Goal: Task Accomplishment & Management: Manage account settings

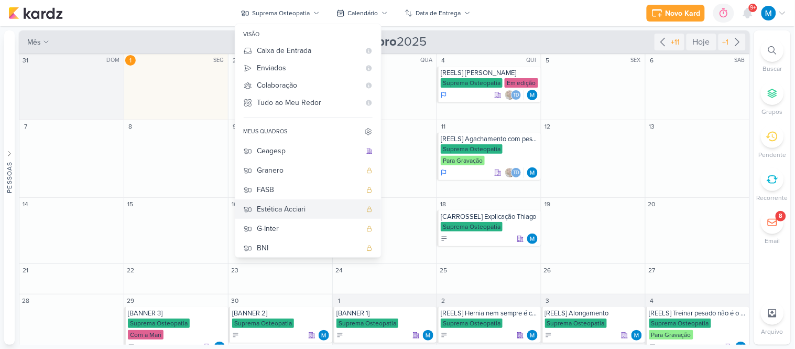
click at [297, 212] on div "Estética Acciari" at bounding box center [309, 208] width 104 height 11
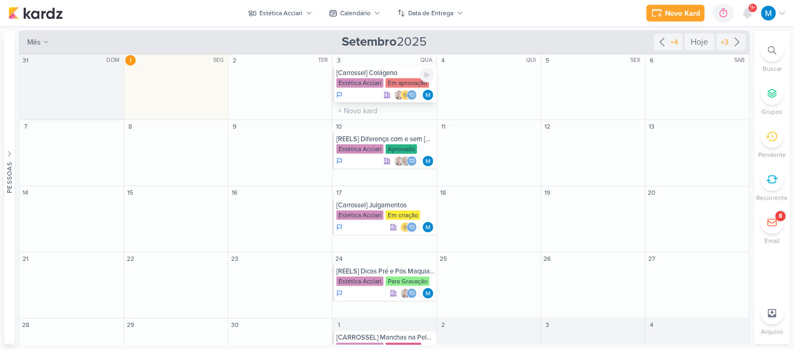
click at [395, 70] on div "[Carrossel] Colágeno" at bounding box center [385, 73] width 98 height 8
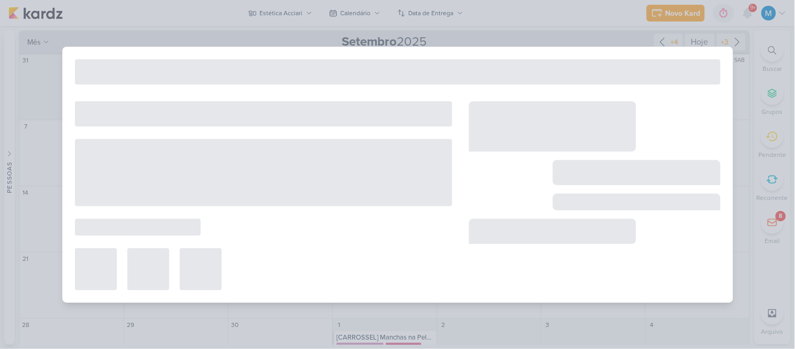
type input "[Carrossel] Colágeno"
type input "3 de setembro de 2025 às 23:59"
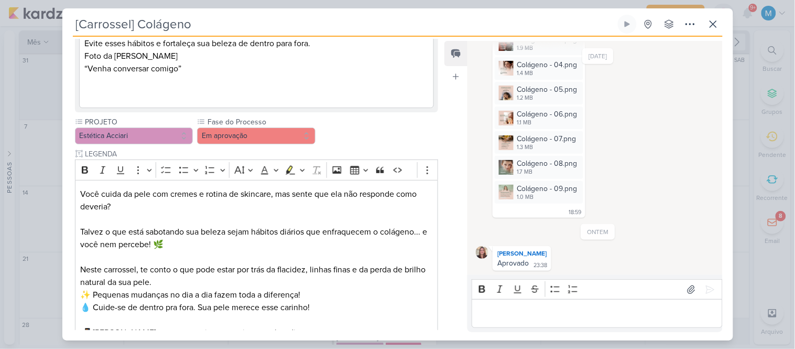
scroll to position [1086, 0]
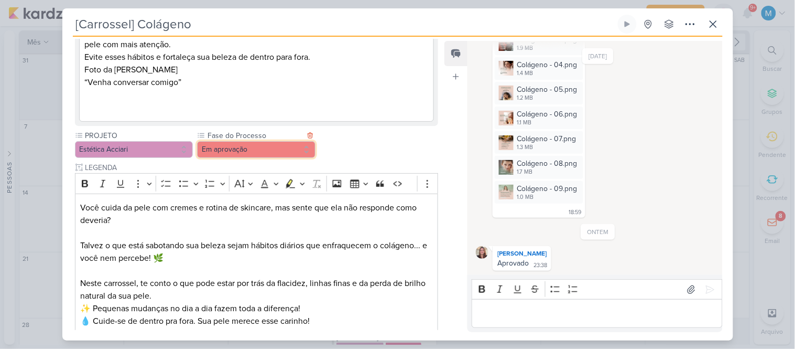
click at [280, 153] on button "Em aprovação" at bounding box center [256, 149] width 118 height 17
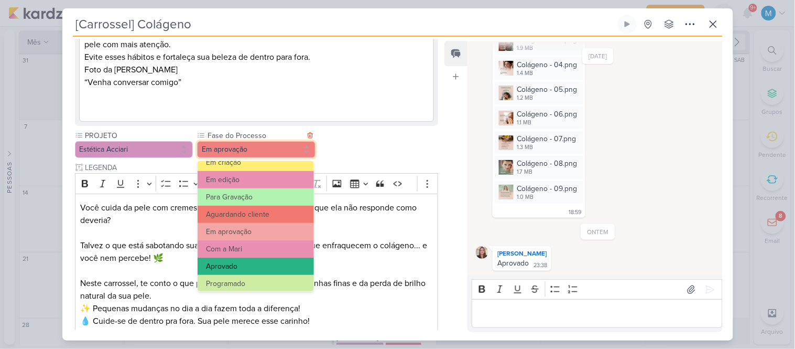
scroll to position [80, 0]
click at [253, 264] on button "Aprovado" at bounding box center [256, 265] width 116 height 17
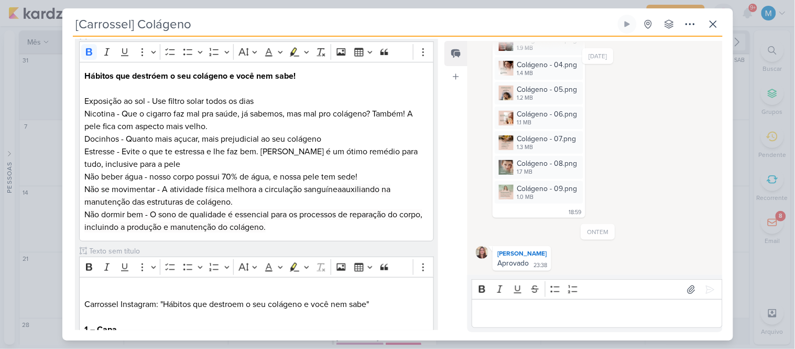
scroll to position [0, 0]
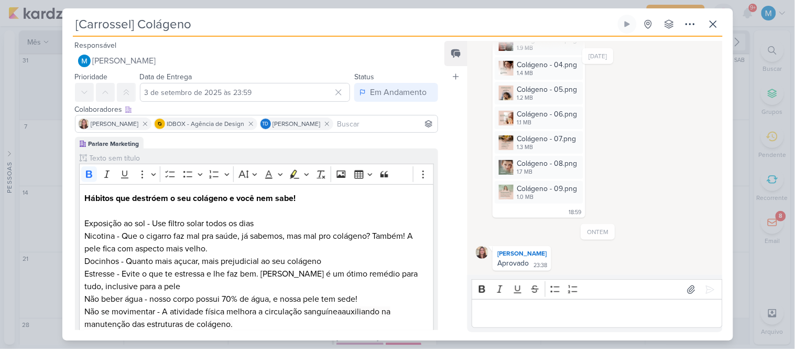
click at [525, 311] on p "Editor editing area: main" at bounding box center [597, 313] width 240 height 13
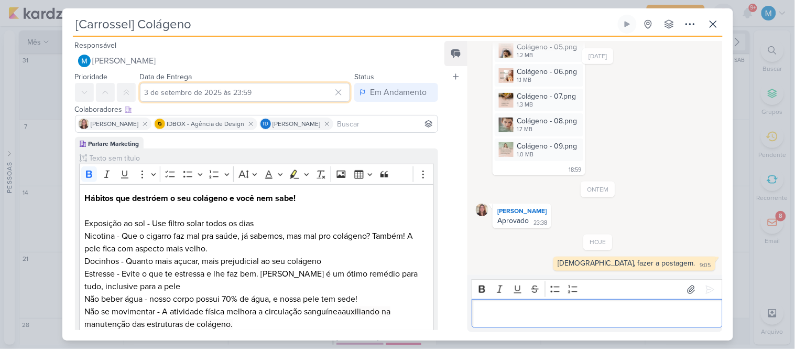
click at [244, 91] on input "3 de setembro de 2025 às 23:59" at bounding box center [245, 92] width 211 height 19
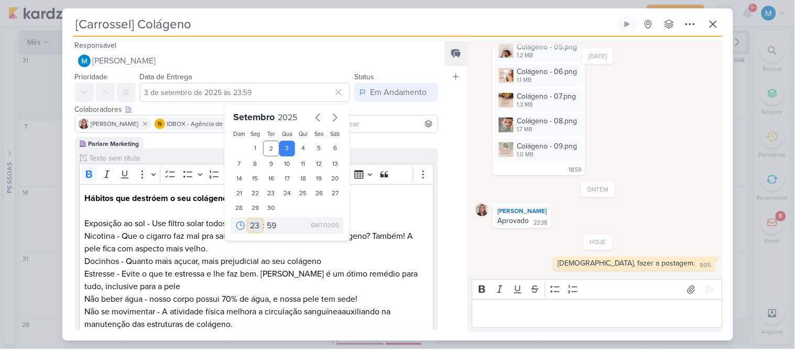
click at [248, 222] on select "00 01 02 03 04 05 06 07 08 09 10 11 12 13 14 15 16 17 18 19 20 21 22 23" at bounding box center [255, 225] width 15 height 13
select select "17"
click at [248, 219] on select "00 01 02 03 04 05 06 07 08 09 10 11 12 13 14 15 16 17 18 19 20 21 22 23" at bounding box center [255, 225] width 15 height 13
type input "[DATE] 17:59"
click at [269, 221] on select "00 05 10 15 20 25 30 35 40 45 50 55 59" at bounding box center [272, 225] width 15 height 13
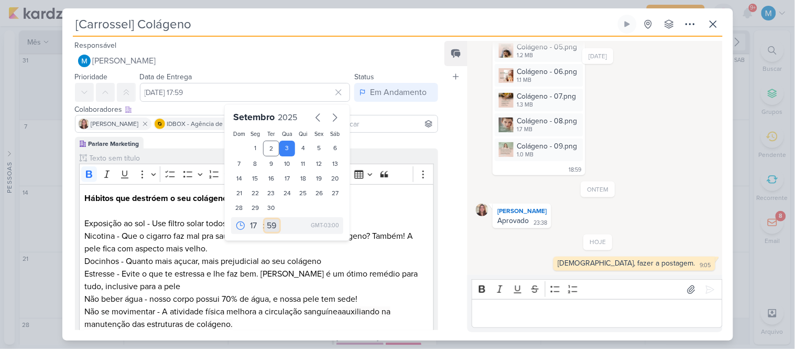
select select "45"
click at [265, 219] on select "00 05 10 15 20 25 30 35 40 45 50 55 59" at bounding box center [272, 225] width 15 height 13
type input "[DATE] 17:45"
click at [360, 285] on p "Estresse - Evite o que te estressa e lhe faz bem. [PERSON_NAME] é um ótimo remé…" at bounding box center [256, 279] width 344 height 25
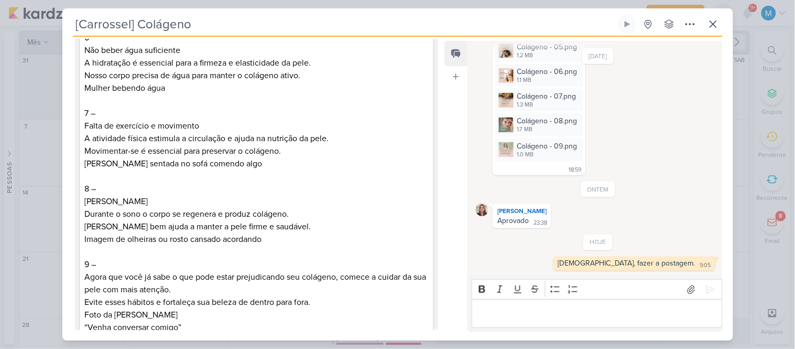
scroll to position [1264, 0]
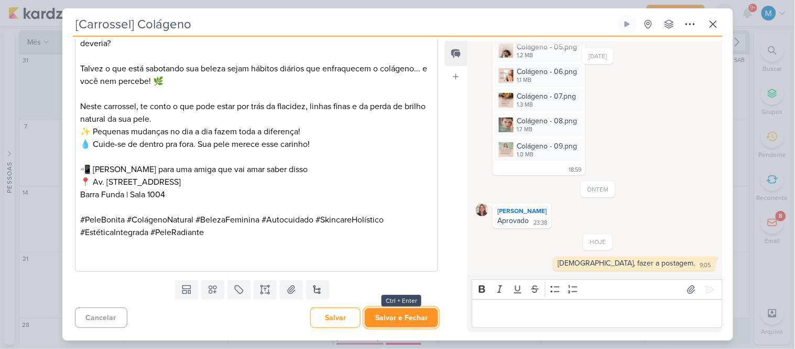
click at [396, 316] on button "Salvar e Fechar" at bounding box center [401, 317] width 73 height 19
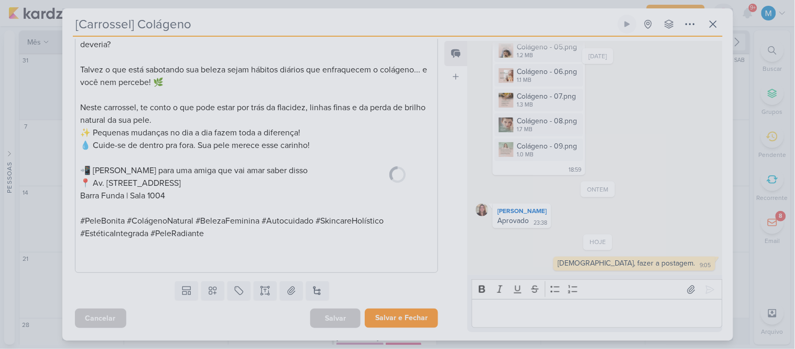
scroll to position [1262, 0]
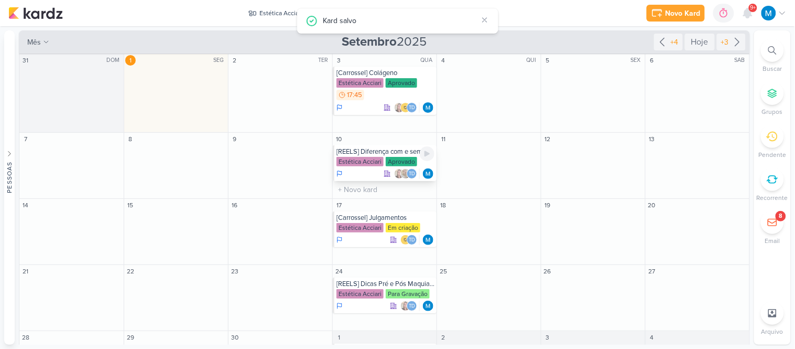
click at [387, 148] on div "[REELS] Diferença com e sem [MEDICAL_DATA]" at bounding box center [385, 151] width 98 height 8
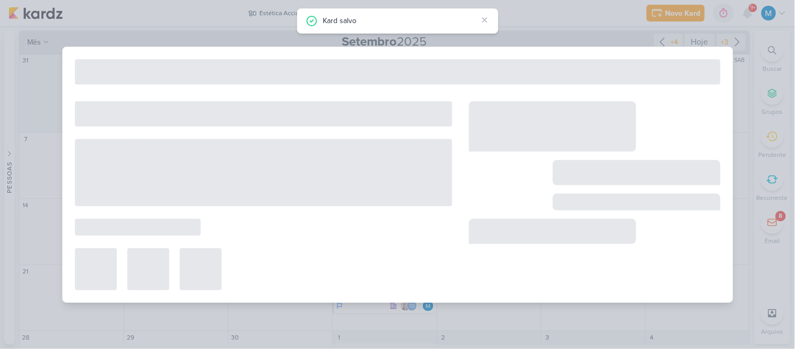
scroll to position [0, 0]
type input "[REELS] Diferença com e sem [MEDICAL_DATA]"
type input "10 de setembro de 2025 às 23:59"
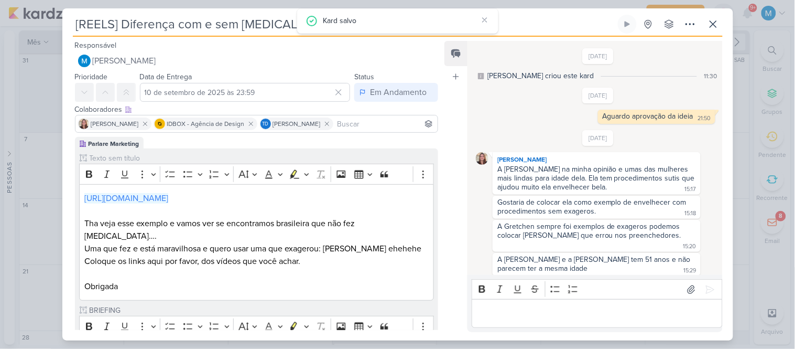
scroll to position [127, 0]
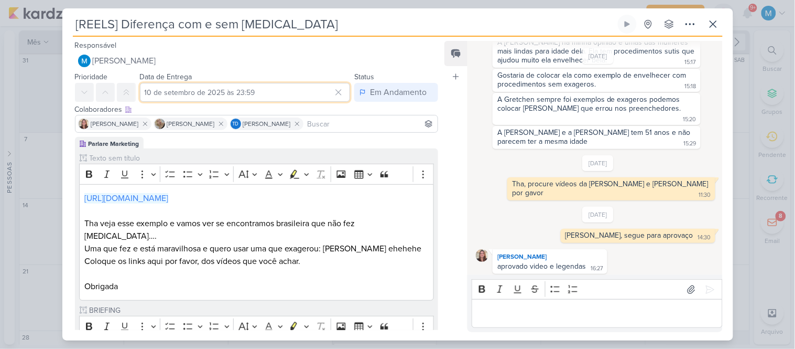
click at [238, 87] on input "10 de setembro de 2025 às 23:59" at bounding box center [245, 92] width 211 height 19
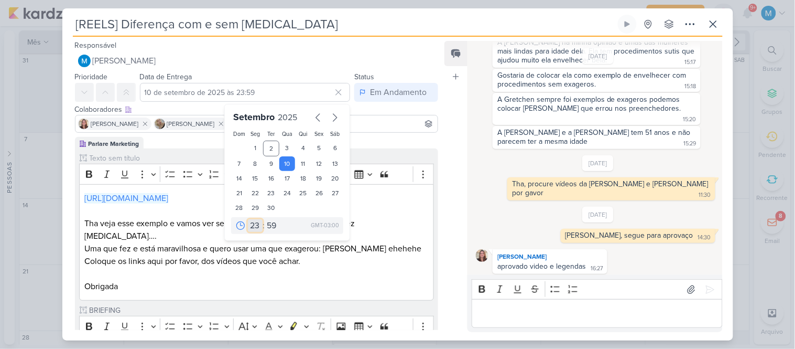
click at [249, 223] on select "00 01 02 03 04 05 06 07 08 09 10 11 12 13 14 15 16 17 18 19 20 21 22 23" at bounding box center [255, 225] width 15 height 13
select select "17"
click at [248, 219] on select "00 01 02 03 04 05 06 07 08 09 10 11 12 13 14 15 16 17 18 19 20 21 22 23" at bounding box center [255, 225] width 15 height 13
type input "[DATE] 17:59"
click at [269, 223] on select "00 05 10 15 20 25 30 35 40 45 50 55 59" at bounding box center [272, 225] width 15 height 13
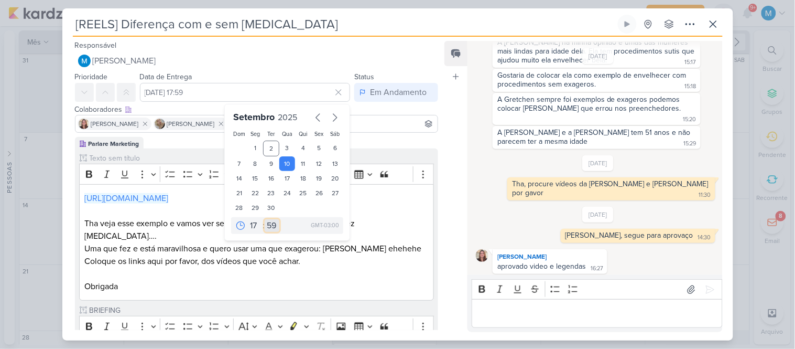
select select "35"
click at [265, 219] on select "00 05 10 15 20 25 30 35 40 45 50 55 59" at bounding box center [272, 225] width 15 height 13
type input "[DATE] 17:35"
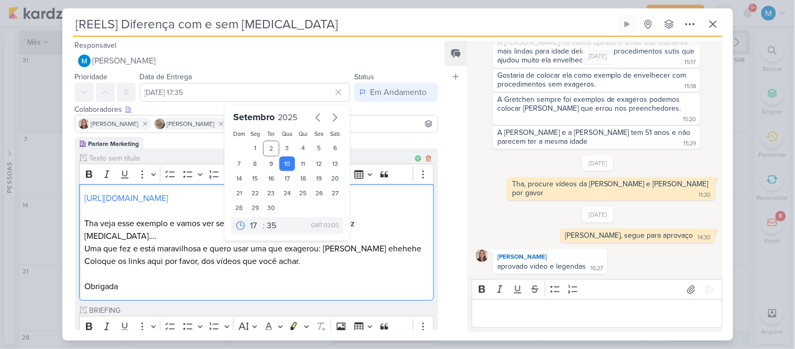
click at [312, 280] on p "Obrigada" at bounding box center [256, 286] width 344 height 13
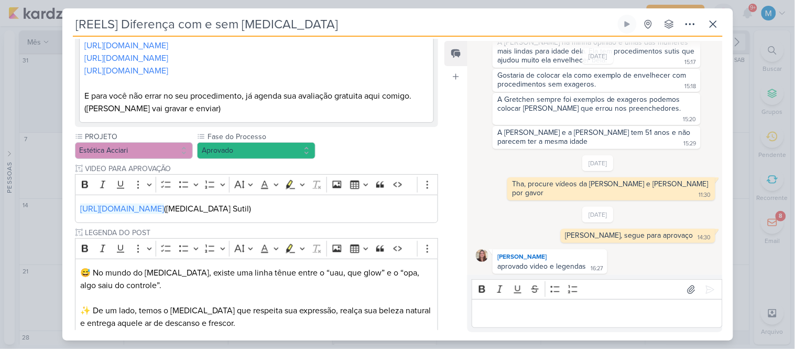
scroll to position [673, 0]
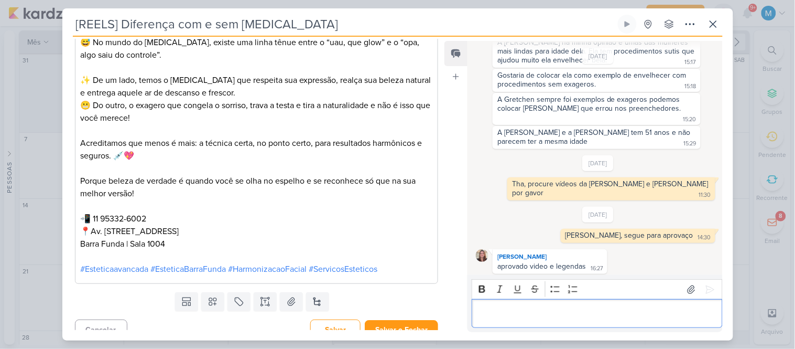
click at [514, 316] on p "Editor editing area: main" at bounding box center [597, 313] width 240 height 13
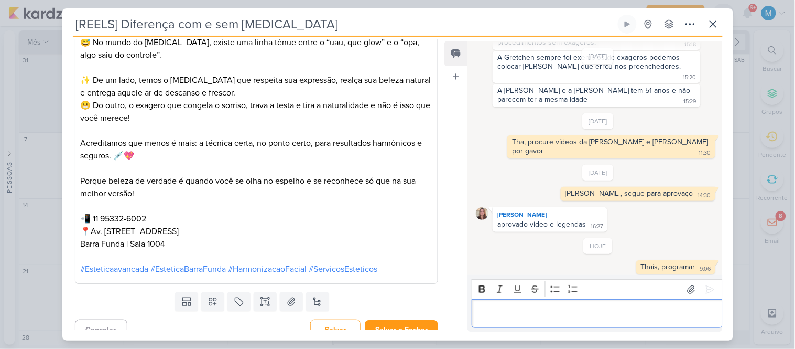
scroll to position [169, 0]
click at [420, 320] on button "Salvar e Fechar" at bounding box center [401, 329] width 73 height 19
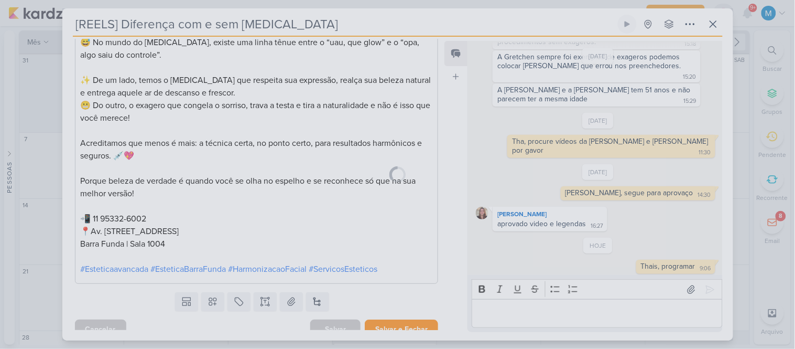
scroll to position [672, 0]
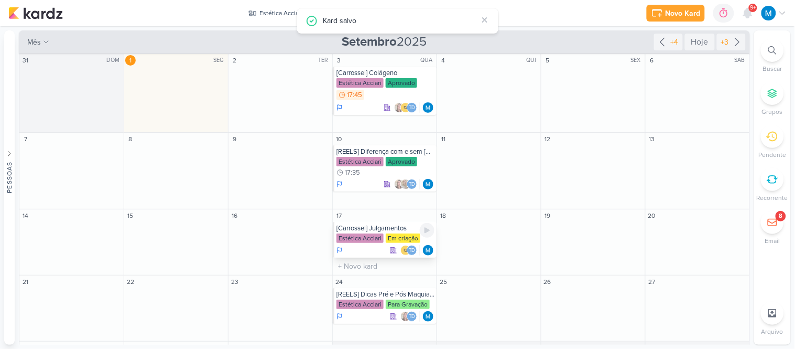
click at [387, 224] on div "[Carrossel] Julgamentos" at bounding box center [385, 228] width 98 height 8
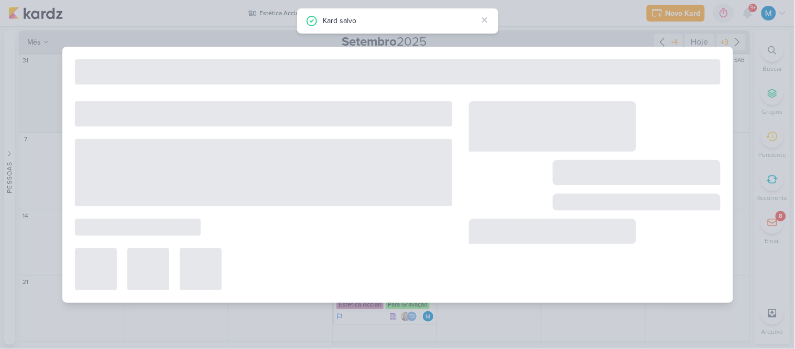
type input "[Carrossel] Julgamentos"
type input "[DATE] 23:59"
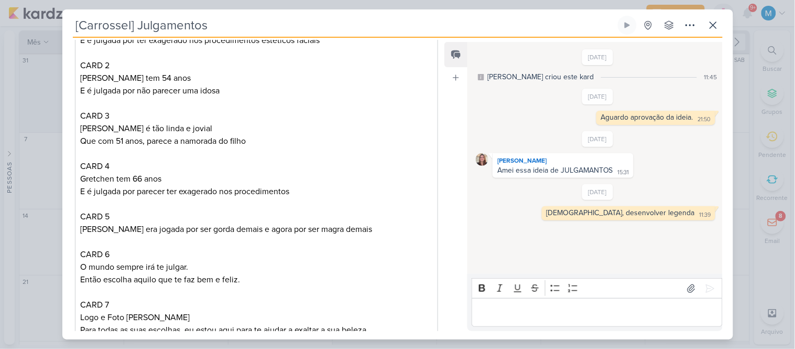
scroll to position [0, 0]
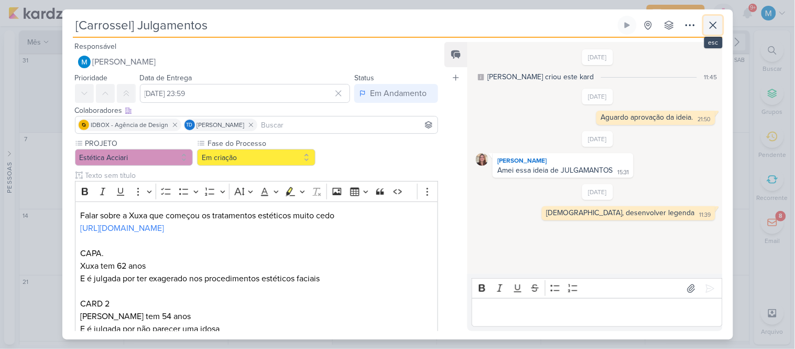
click at [717, 23] on icon at bounding box center [713, 25] width 13 height 13
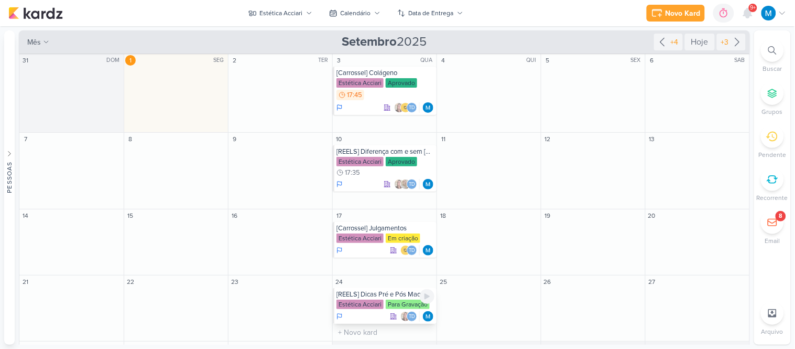
click at [390, 295] on div "[REELS] Dicas Pré e Pós Maquiagem" at bounding box center [385, 294] width 98 height 8
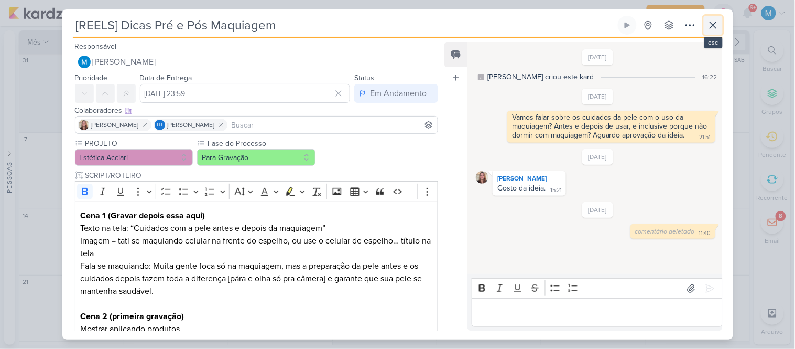
click at [715, 30] on icon at bounding box center [713, 25] width 13 height 13
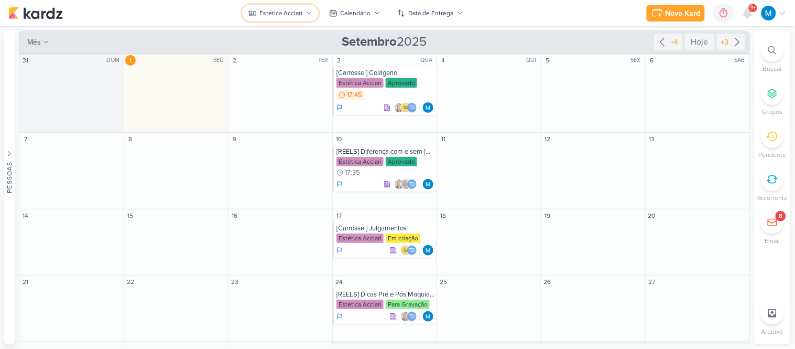
click at [312, 12] on button "Estética Acciari" at bounding box center [280, 13] width 77 height 17
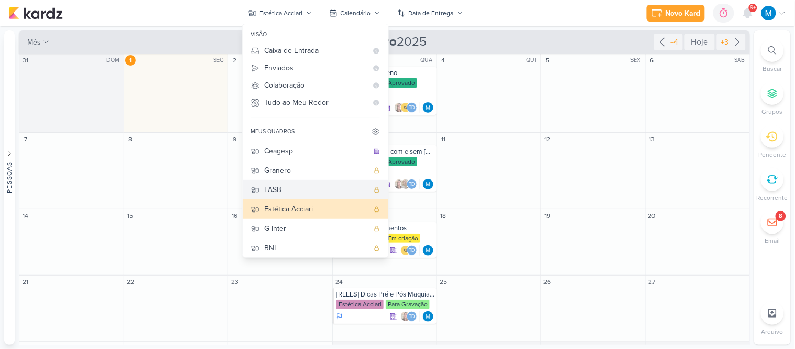
click at [295, 188] on div "FASB" at bounding box center [317, 189] width 104 height 11
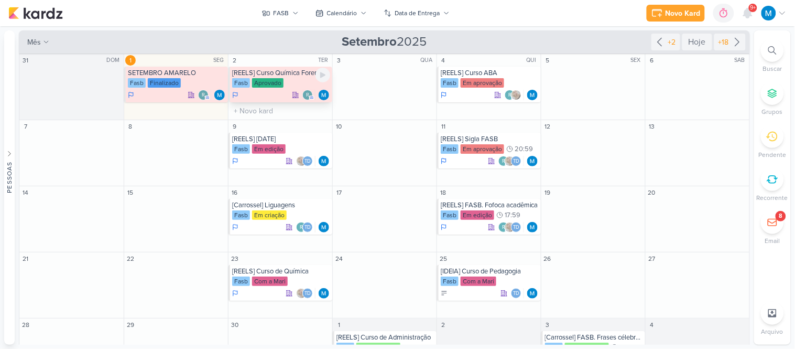
click at [290, 82] on div "Fasb Aprovado" at bounding box center [281, 83] width 98 height 10
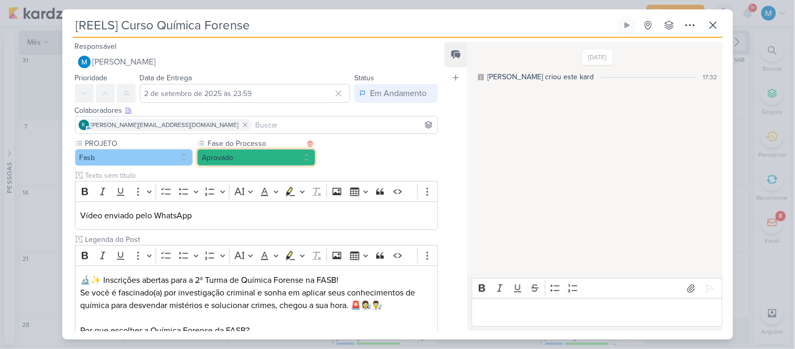
click at [236, 150] on button "Aprovado" at bounding box center [256, 157] width 118 height 17
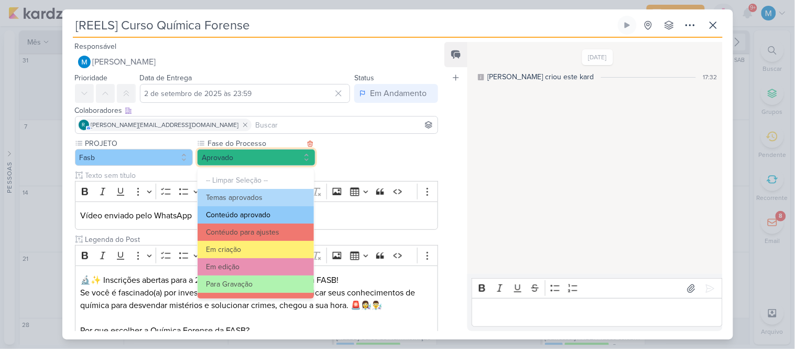
scroll to position [101, 0]
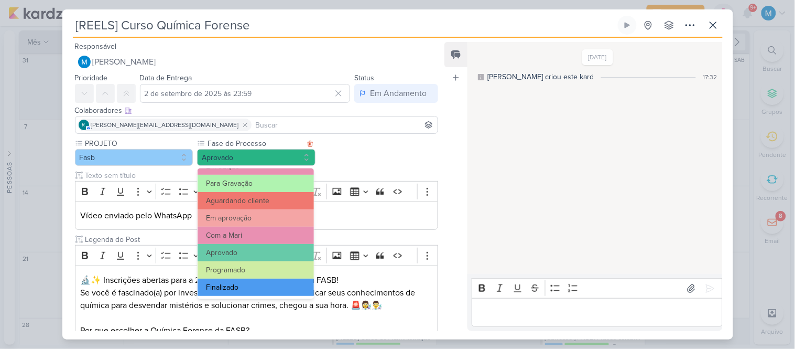
click at [250, 286] on button "Finalizado" at bounding box center [256, 286] width 116 height 17
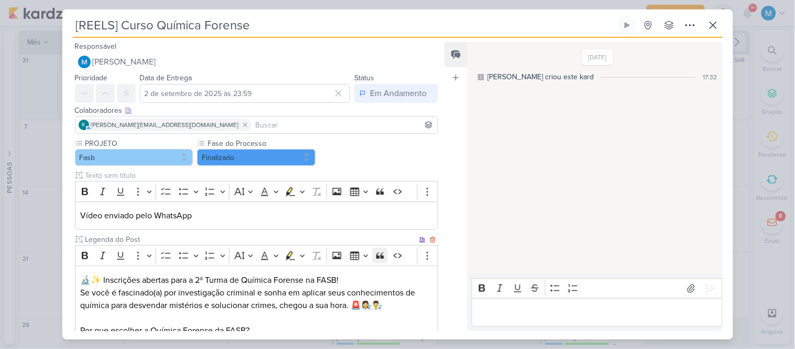
scroll to position [185, 0]
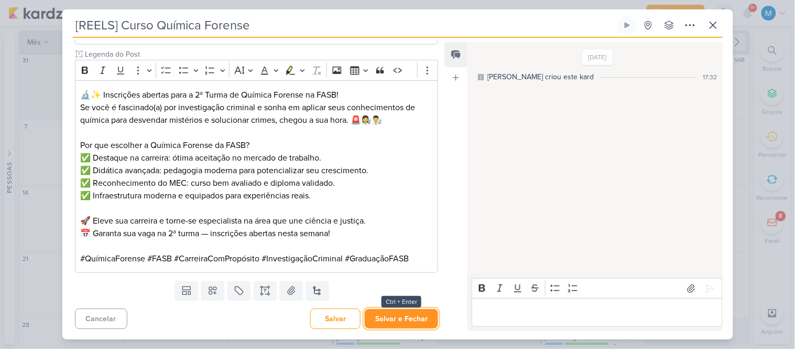
click at [421, 316] on button "Salvar e Fechar" at bounding box center [401, 318] width 73 height 19
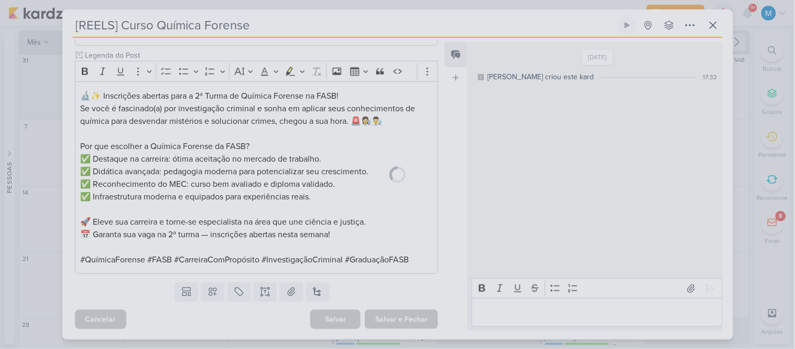
scroll to position [184, 0]
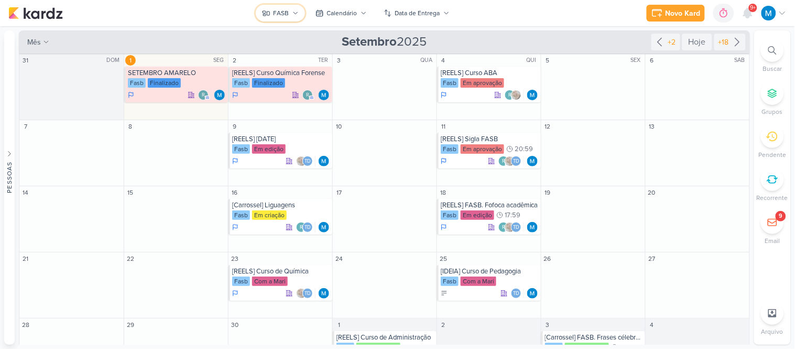
click at [297, 10] on icon at bounding box center [295, 13] width 6 height 6
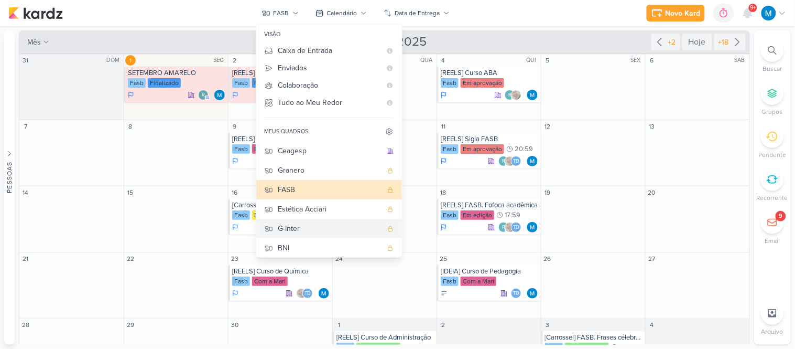
click at [310, 223] on div "G-Inter" at bounding box center [330, 228] width 104 height 11
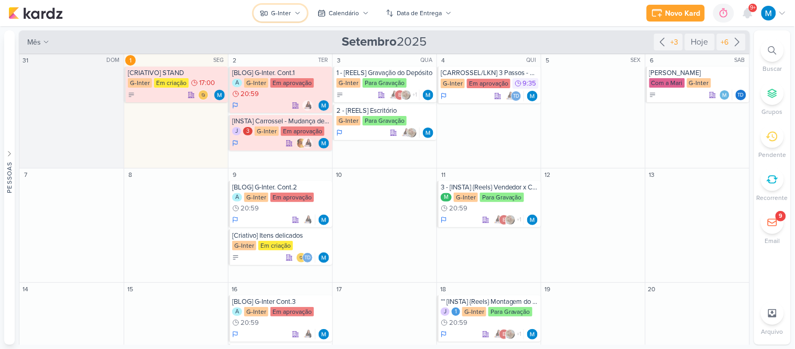
click at [296, 16] on button "G-Inter" at bounding box center [280, 13] width 53 height 17
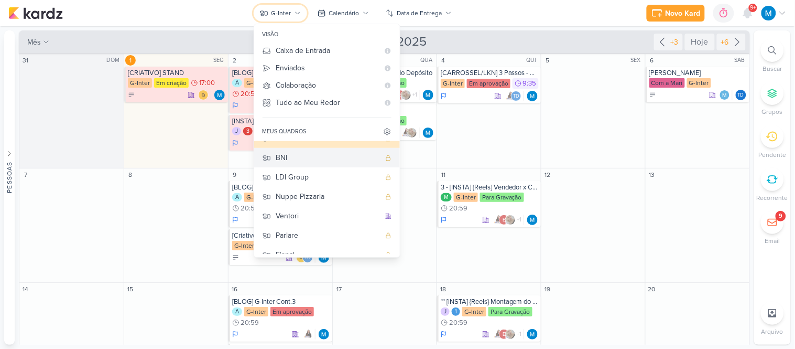
scroll to position [91, 0]
click at [304, 156] on div "BNI" at bounding box center [328, 156] width 104 height 11
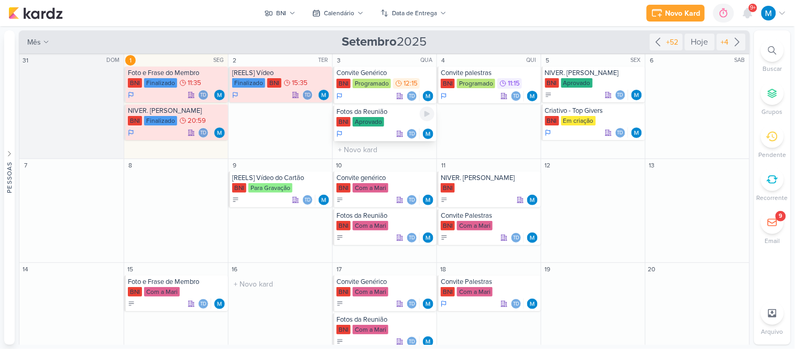
click at [391, 116] on div "Fotos da Reunião BNI Aprovado Td" at bounding box center [385, 123] width 104 height 36
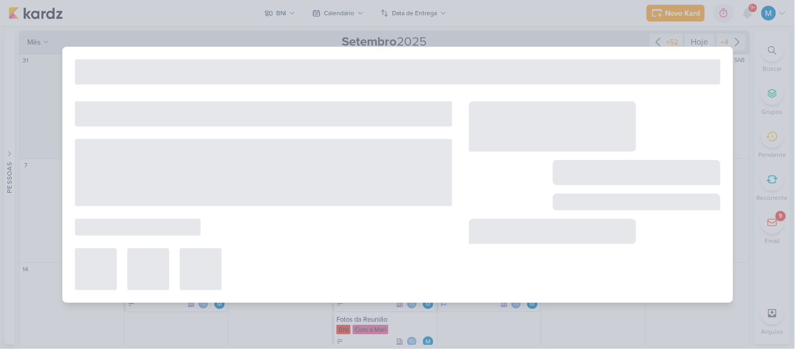
type input "Fotos da Reunião"
type input "3 de setembro de 2025 às 23:59"
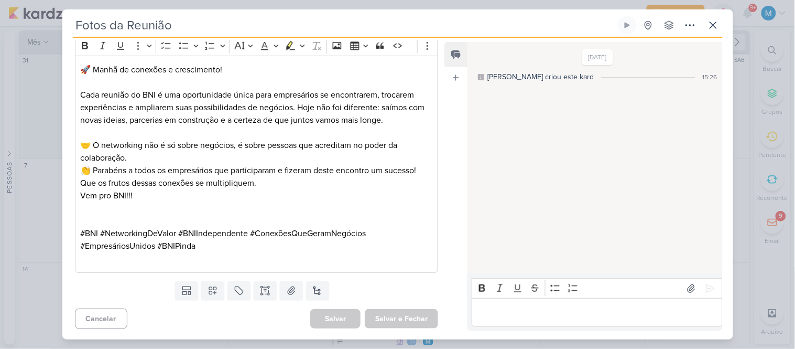
scroll to position [0, 0]
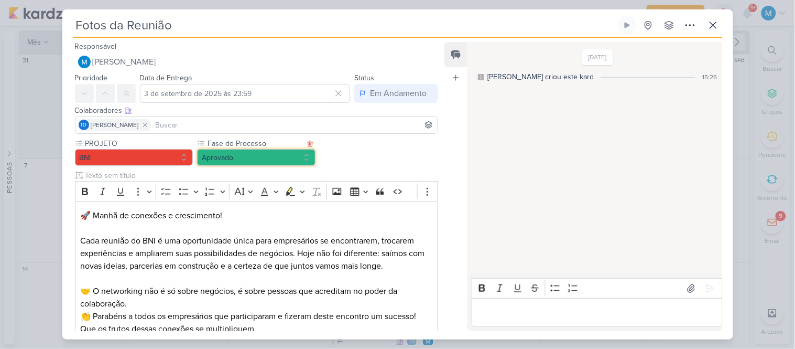
click at [259, 157] on button "Aprovado" at bounding box center [256, 157] width 118 height 17
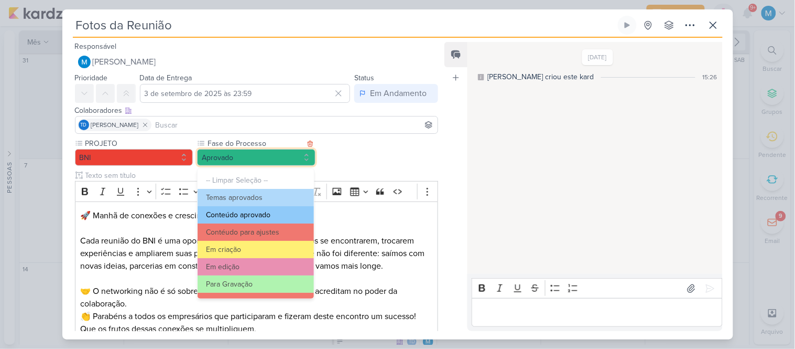
scroll to position [101, 0]
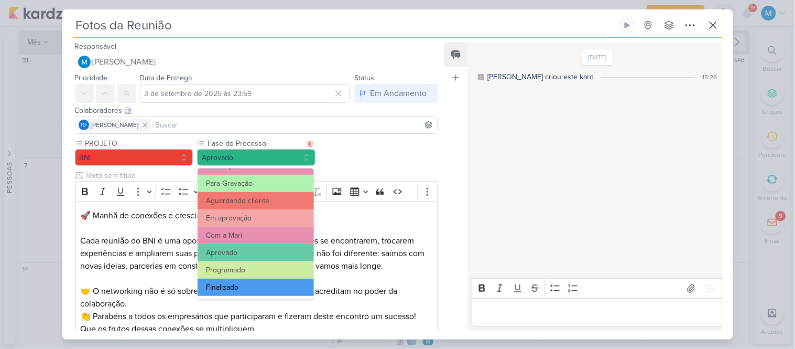
click at [243, 282] on button "Finalizado" at bounding box center [256, 286] width 116 height 17
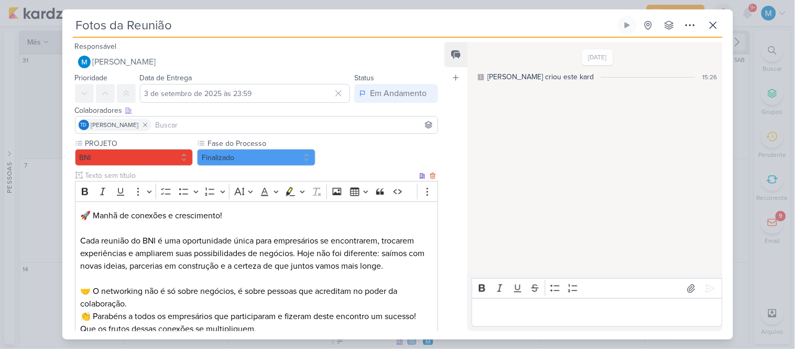
scroll to position [146, 0]
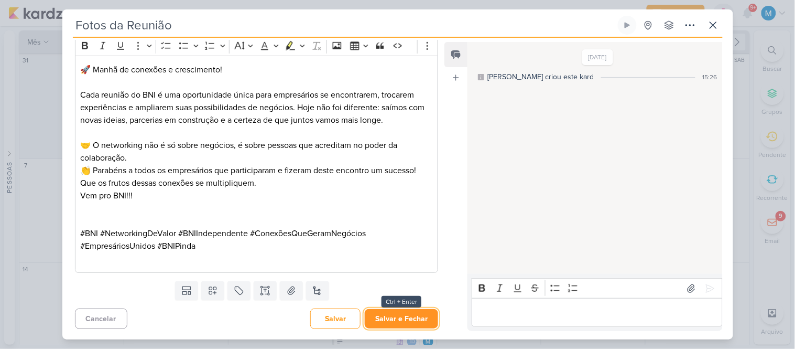
click at [427, 327] on button "Salvar e Fechar" at bounding box center [401, 318] width 73 height 19
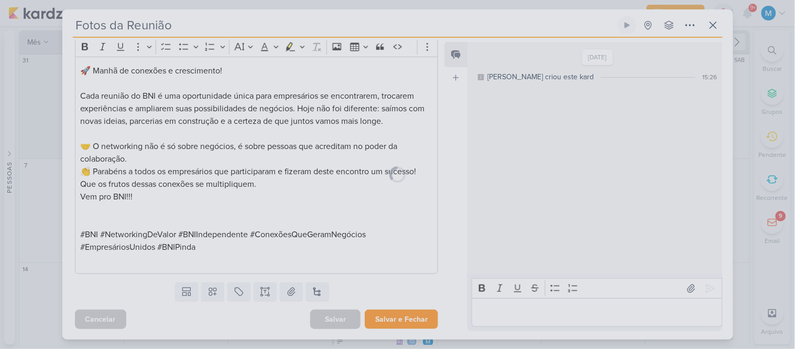
scroll to position [145, 0]
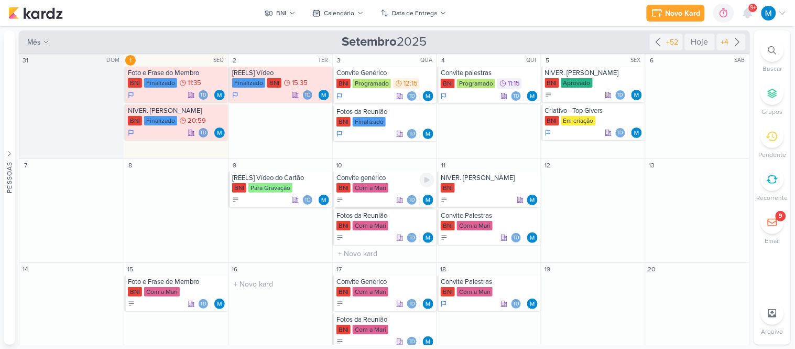
click at [372, 178] on div "Convite genérico" at bounding box center [385, 177] width 98 height 8
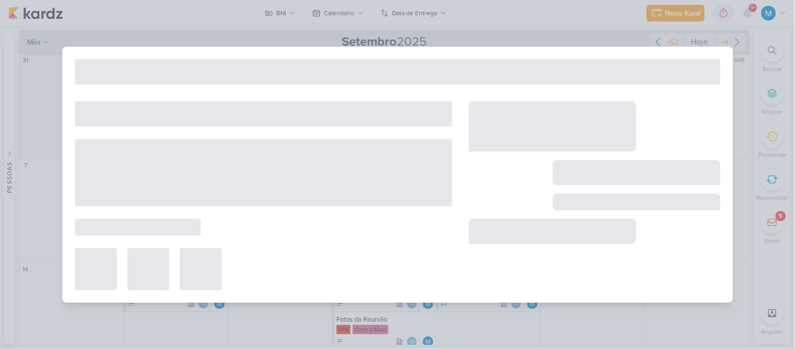
type input "Convite genérico"
type input "10 de setembro de 2025 às 23:59"
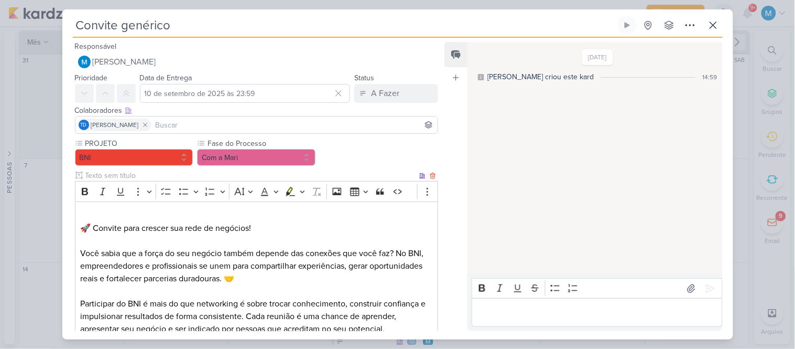
scroll to position [245, 0]
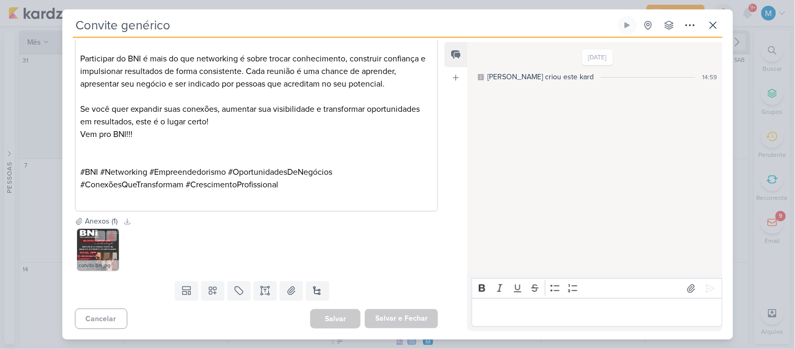
click at [97, 249] on img at bounding box center [98, 250] width 42 height 42
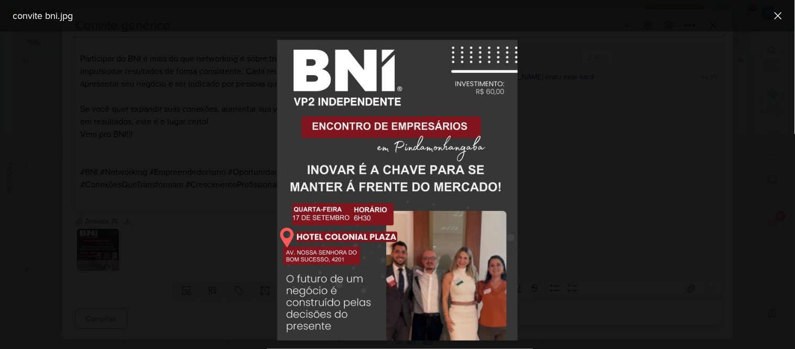
click at [561, 195] on div at bounding box center [397, 189] width 795 height 317
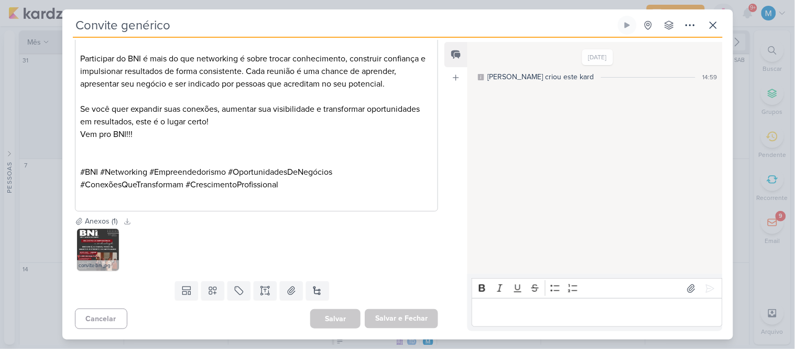
click at [526, 305] on div "Editor editing area: main" at bounding box center [597, 312] width 251 height 29
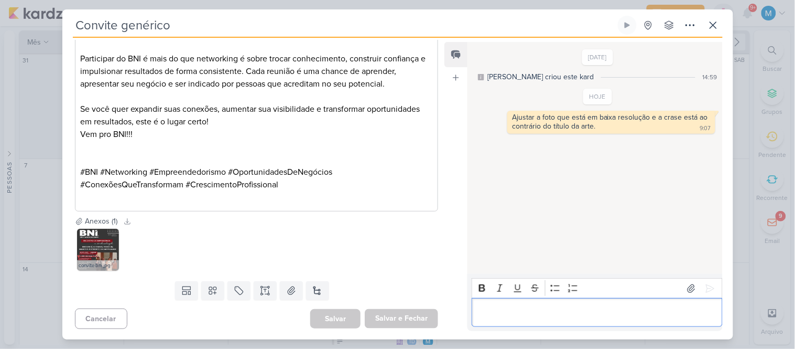
click at [345, 150] on p "Editor editing area: main" at bounding box center [256, 146] width 352 height 13
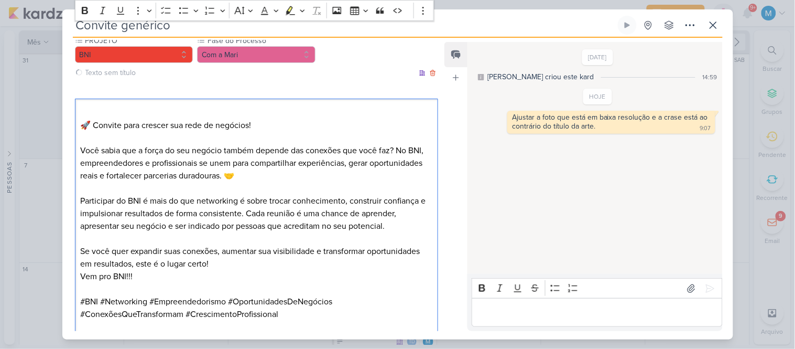
scroll to position [0, 0]
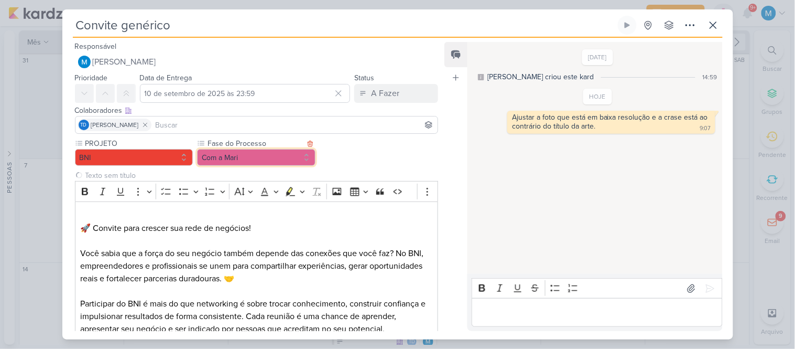
click at [287, 162] on button "Com a Mari" at bounding box center [256, 157] width 118 height 17
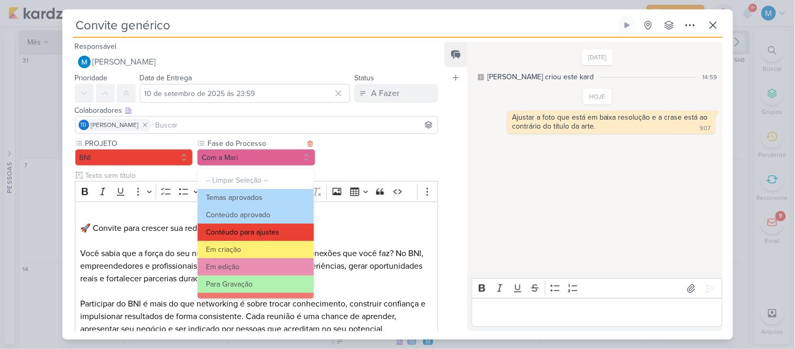
click at [283, 229] on button "Contéudo para ajustes" at bounding box center [256, 231] width 116 height 17
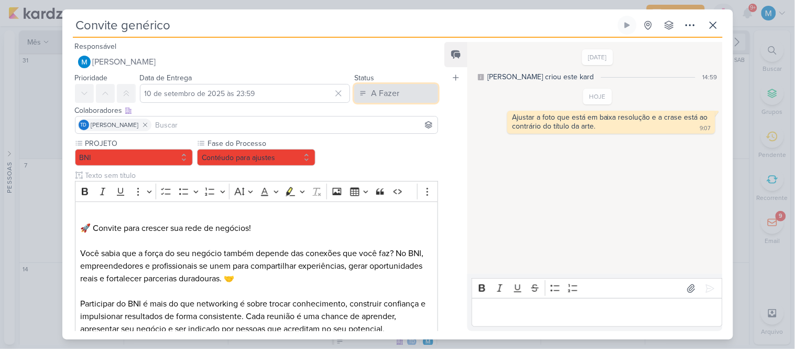
click at [395, 92] on div "A Fazer" at bounding box center [385, 93] width 28 height 13
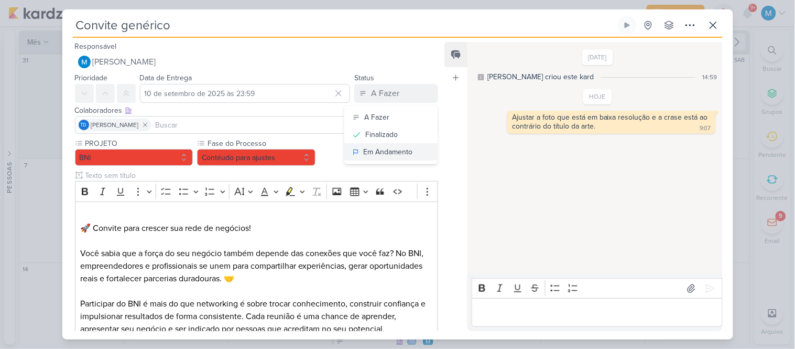
click at [397, 147] on div "Em Andamento" at bounding box center [387, 151] width 49 height 11
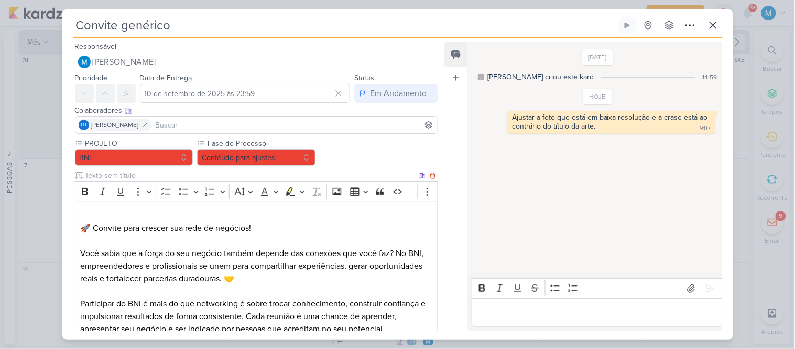
scroll to position [232, 0]
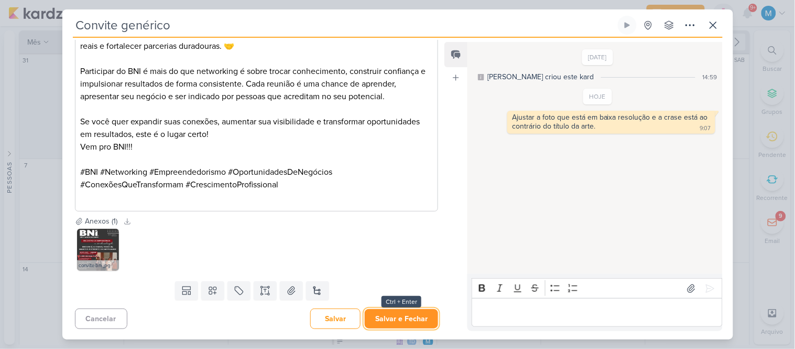
click at [427, 313] on button "Salvar e Fechar" at bounding box center [401, 318] width 73 height 19
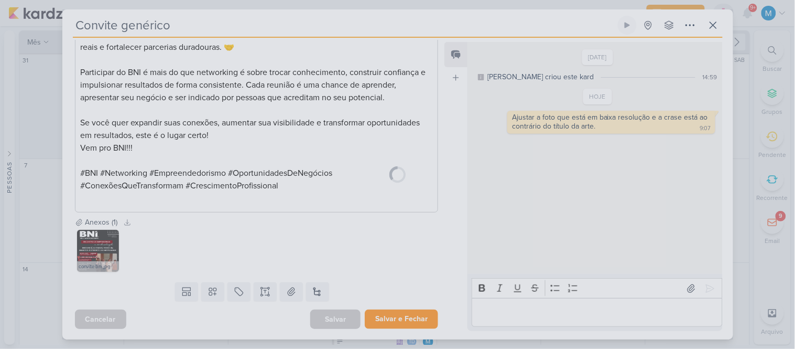
scroll to position [231, 0]
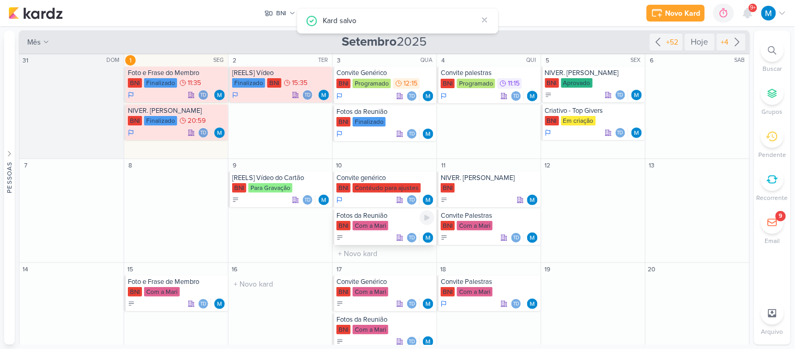
click at [382, 219] on div "Fotos da Reunião" at bounding box center [385, 215] width 98 height 8
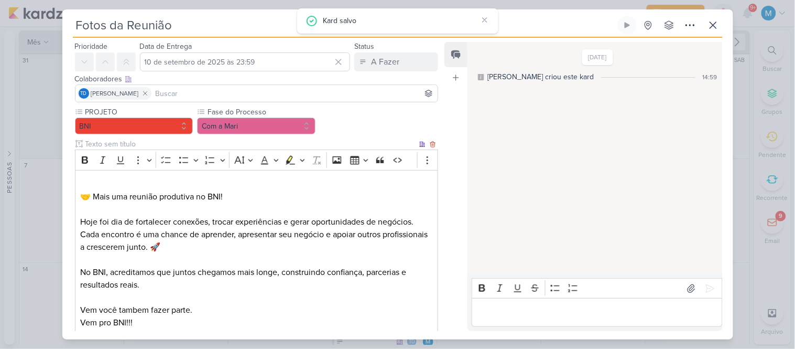
scroll to position [32, 0]
click at [290, 181] on p "⁠⁠⁠⁠⁠⁠⁠ 🤝 Mais uma reunião produtiva no BNI!" at bounding box center [256, 189] width 352 height 25
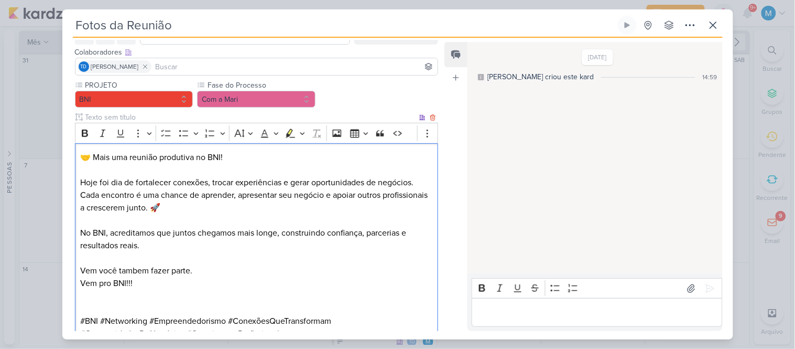
scroll to position [59, 0]
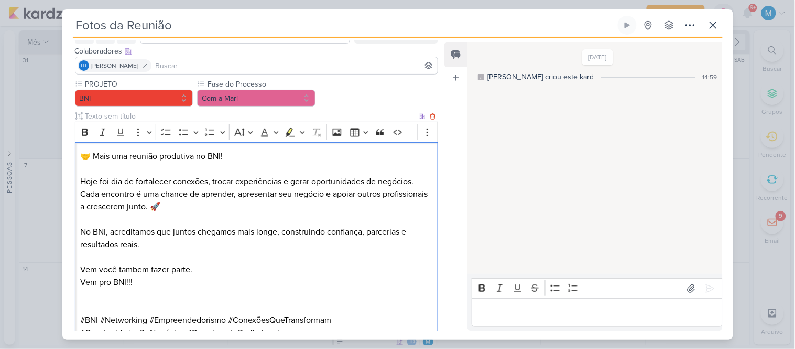
click at [253, 301] on p "Editor editing area: main" at bounding box center [256, 307] width 352 height 13
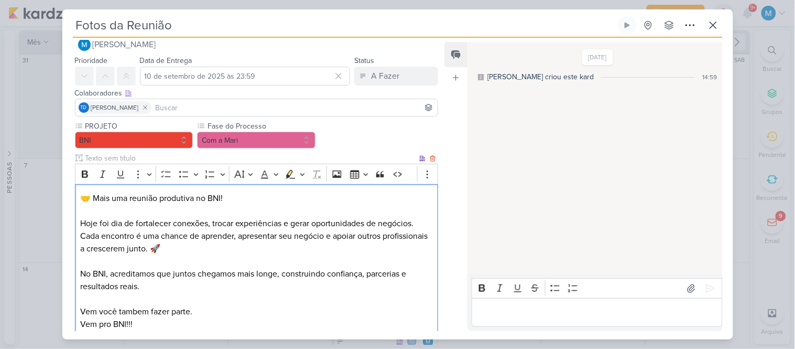
scroll to position [0, 0]
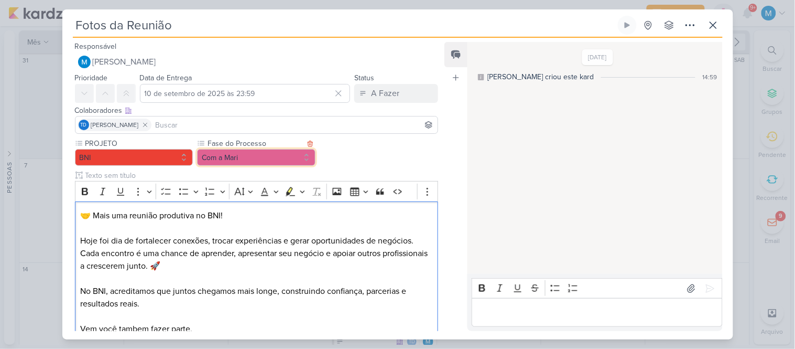
click at [255, 160] on button "Com a Mari" at bounding box center [256, 157] width 118 height 17
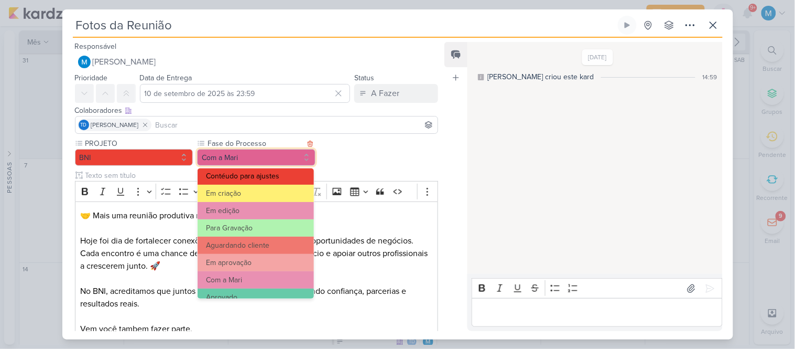
scroll to position [66, 0]
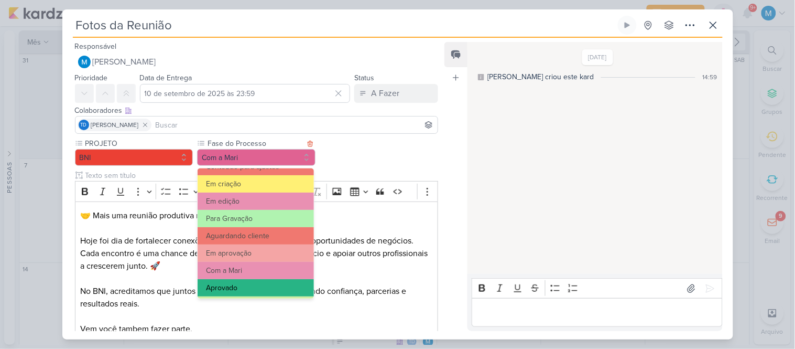
click at [276, 281] on button "Aprovado" at bounding box center [256, 287] width 116 height 17
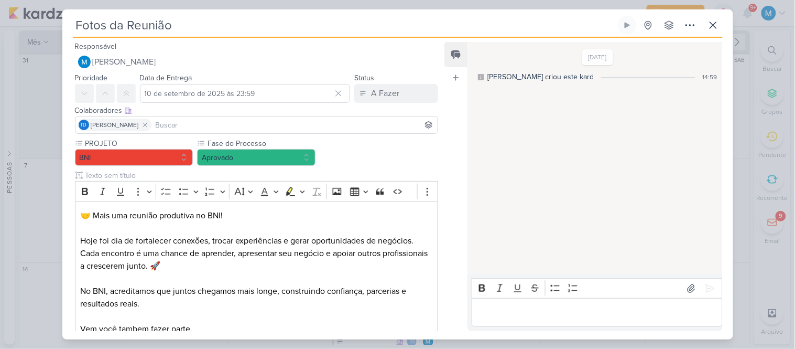
click at [390, 103] on div "Colaboradores Este kard pode ser visível a usuários da sua organização Este kar…" at bounding box center [252, 120] width 380 height 35
click at [389, 102] on button "A Fazer" at bounding box center [396, 93] width 84 height 19
click at [391, 148] on div "Em Andamento" at bounding box center [387, 151] width 49 height 11
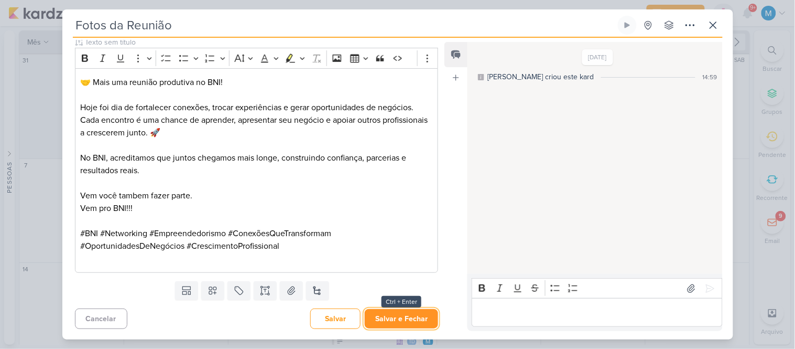
click at [393, 314] on button "Salvar e Fechar" at bounding box center [401, 318] width 73 height 19
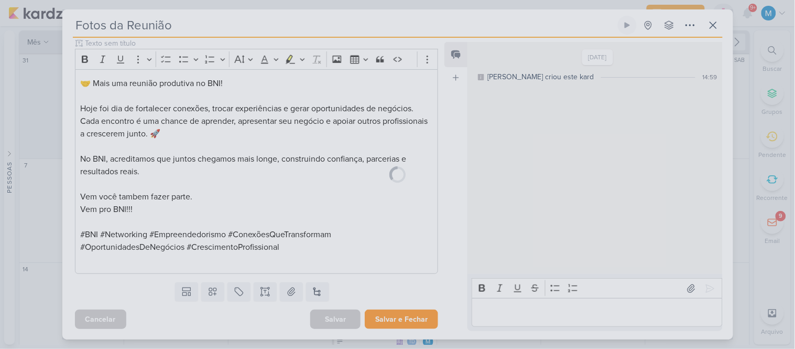
scroll to position [132, 0]
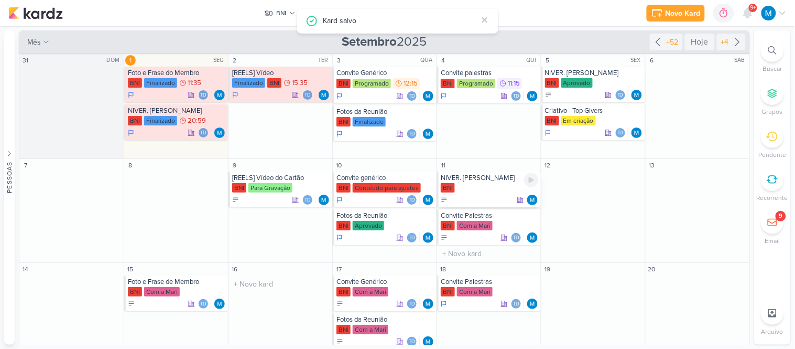
click at [485, 176] on div "NIVER. [PERSON_NAME]" at bounding box center [490, 177] width 98 height 8
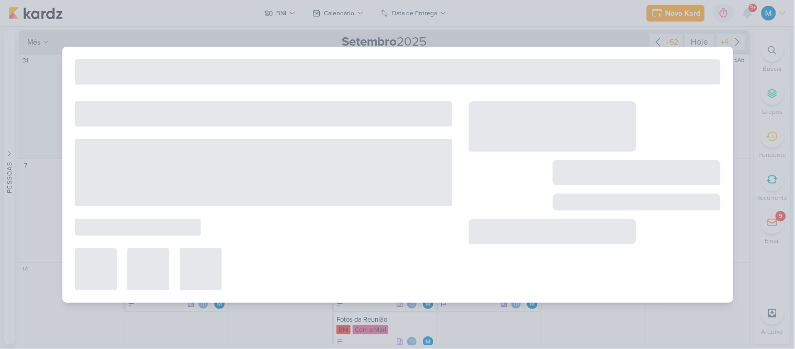
type input "NIVER. [PERSON_NAME]"
type input "[DATE] 23:59"
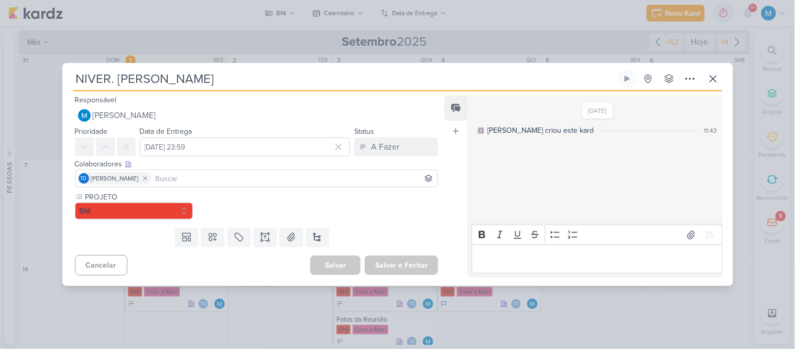
scroll to position [0, 0]
click at [313, 180] on input at bounding box center [257, 178] width 358 height 13
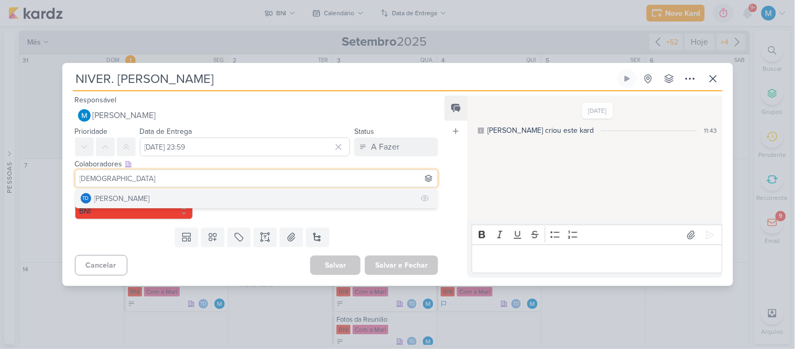
type input "[DEMOGRAPHIC_DATA]"
click at [243, 200] on button "Td Thais de carvalho" at bounding box center [256, 198] width 363 height 19
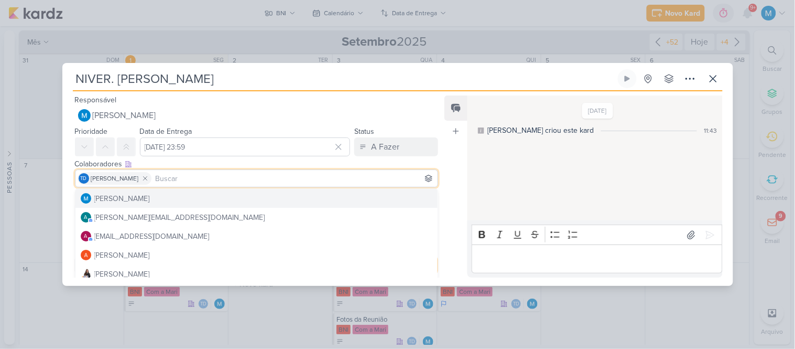
click at [449, 205] on div "Feed Atrelar email Solte o email para atrelar ao kard" at bounding box center [455, 186] width 23 height 182
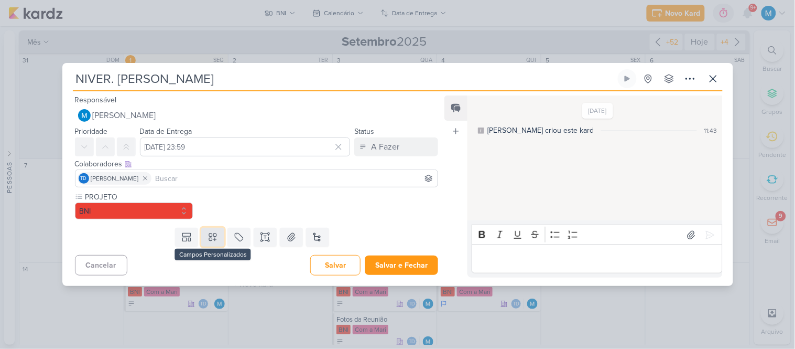
click at [210, 236] on icon at bounding box center [212, 236] width 7 height 7
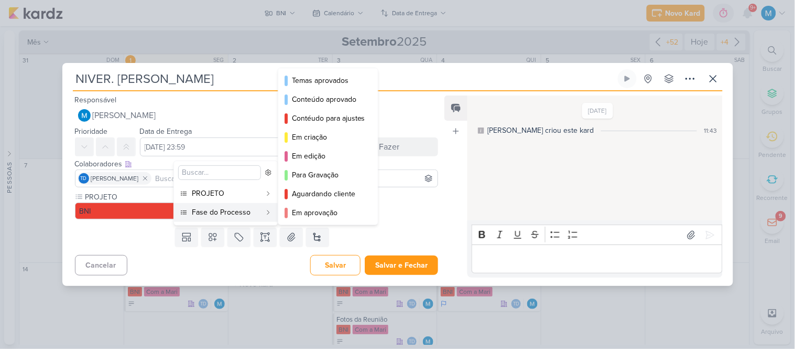
click at [255, 215] on div "Fase do Processo" at bounding box center [226, 211] width 69 height 11
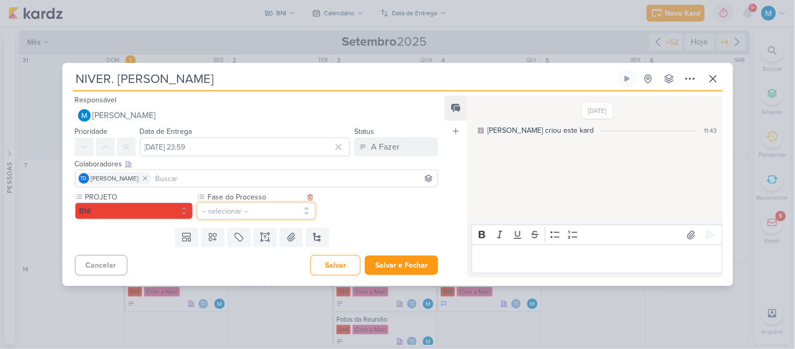
click at [224, 216] on button "-- selecionar --" at bounding box center [256, 210] width 118 height 17
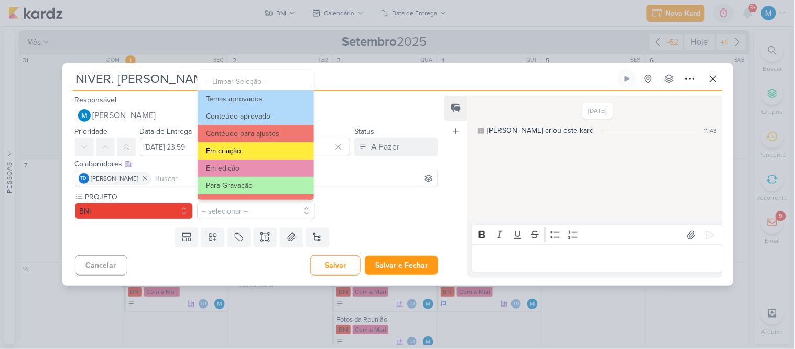
click at [233, 148] on button "Em criação" at bounding box center [256, 150] width 116 height 17
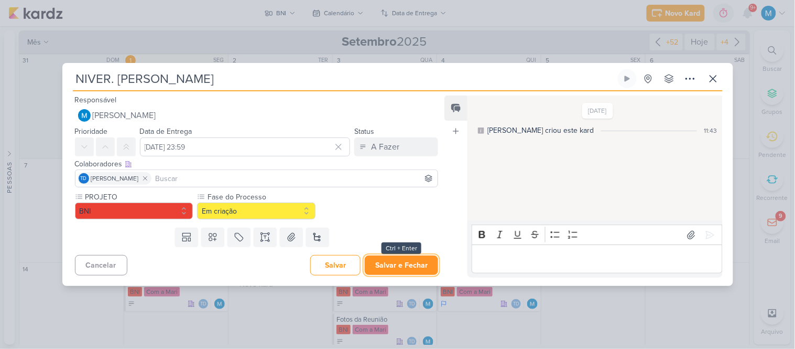
click at [391, 262] on button "Salvar e Fechar" at bounding box center [401, 264] width 73 height 19
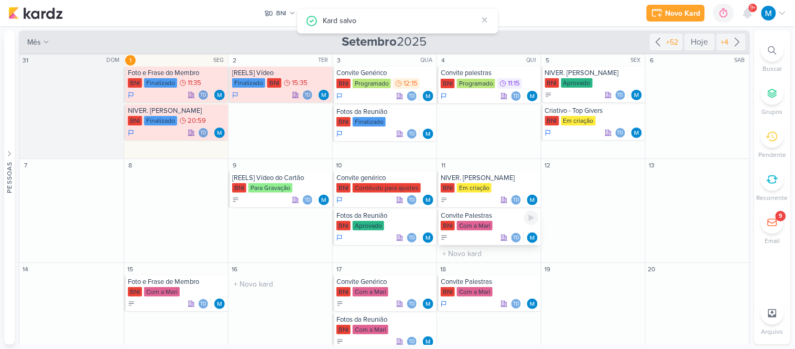
click at [491, 219] on div "Convite Palestras" at bounding box center [490, 215] width 98 height 8
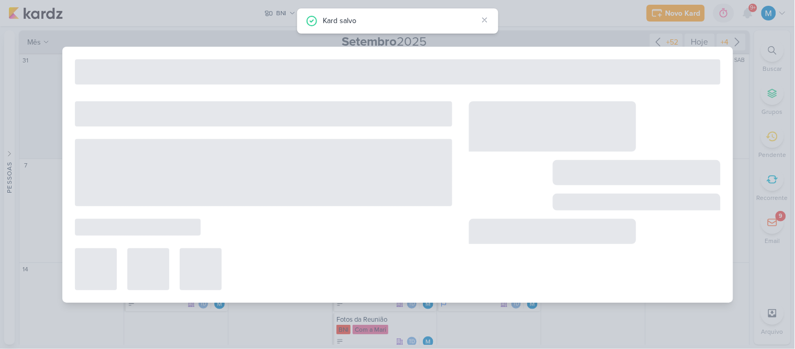
type input "Convite Palestras"
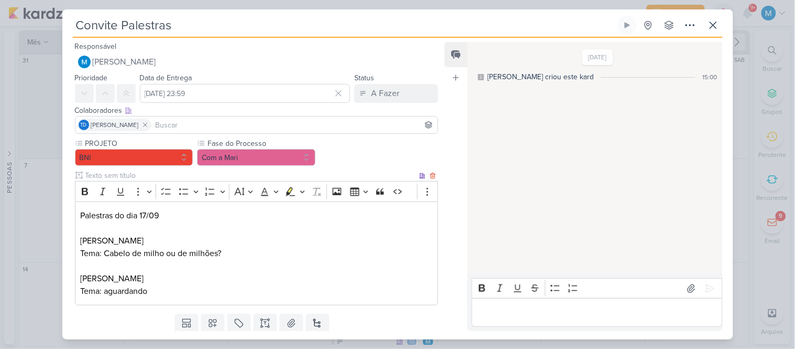
scroll to position [32, 0]
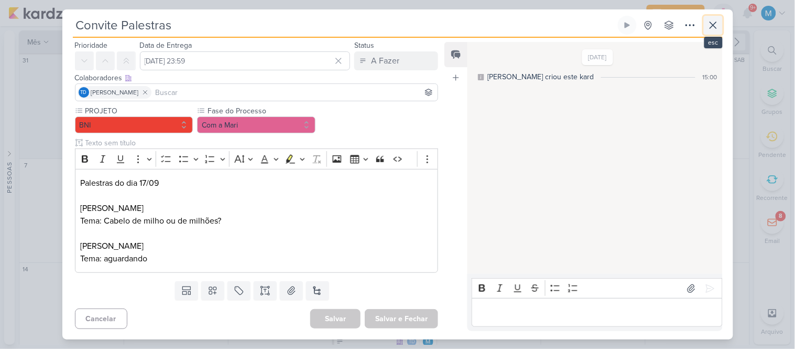
click at [709, 21] on icon at bounding box center [713, 25] width 13 height 13
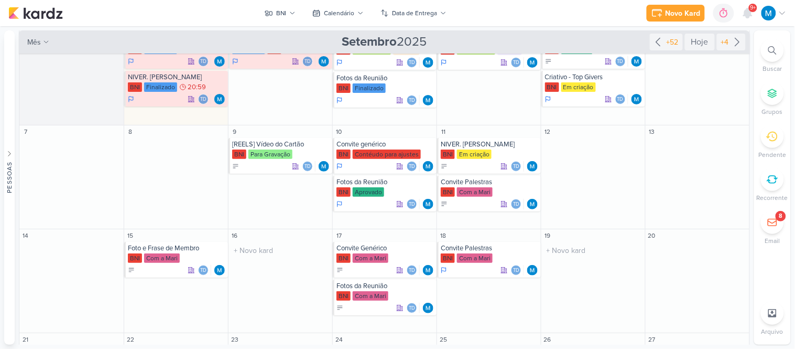
scroll to position [42, 0]
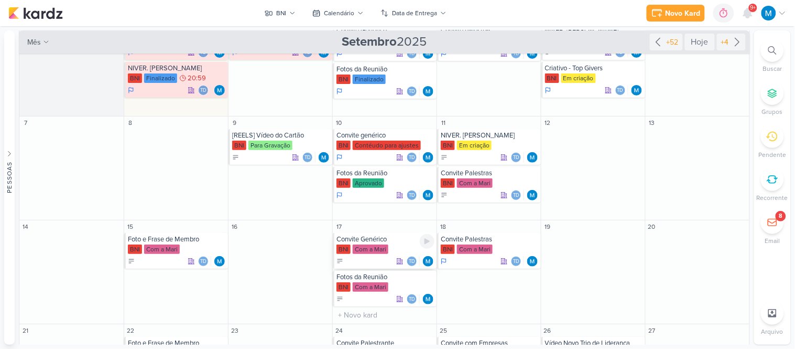
click at [357, 243] on div "Convite Genérico" at bounding box center [385, 239] width 98 height 8
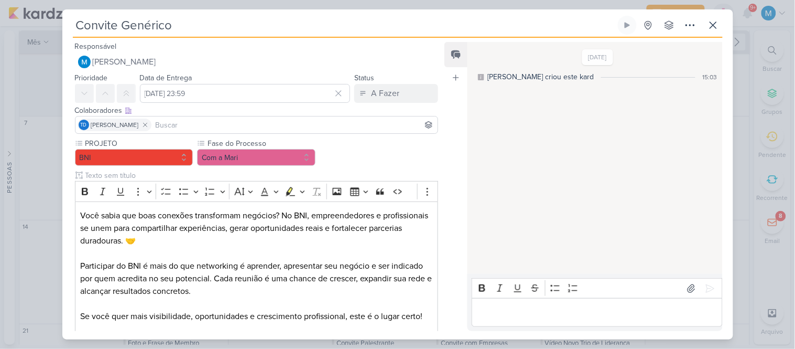
scroll to position [182, 0]
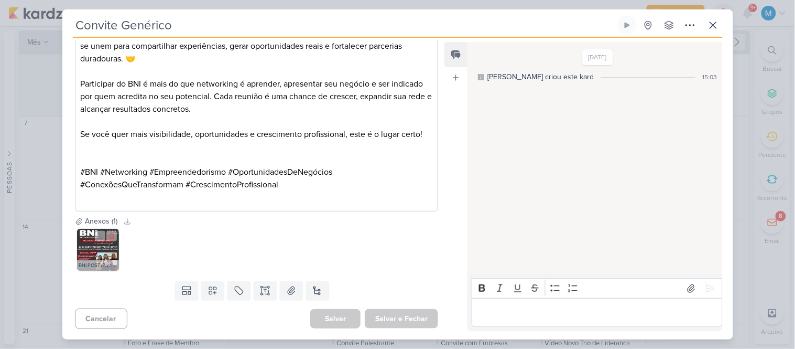
click at [104, 251] on img at bounding box center [98, 250] width 42 height 42
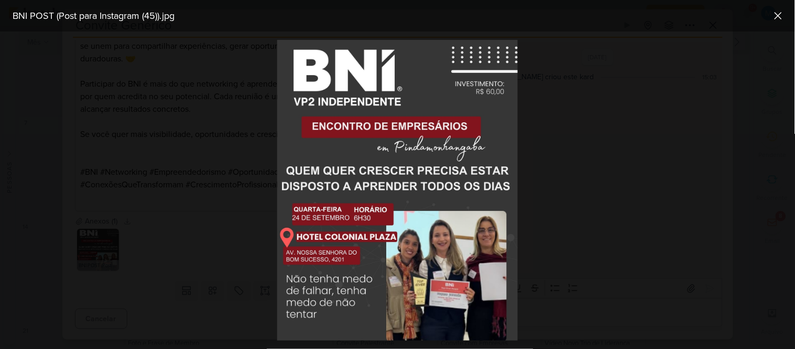
click at [265, 263] on div at bounding box center [397, 189] width 795 height 317
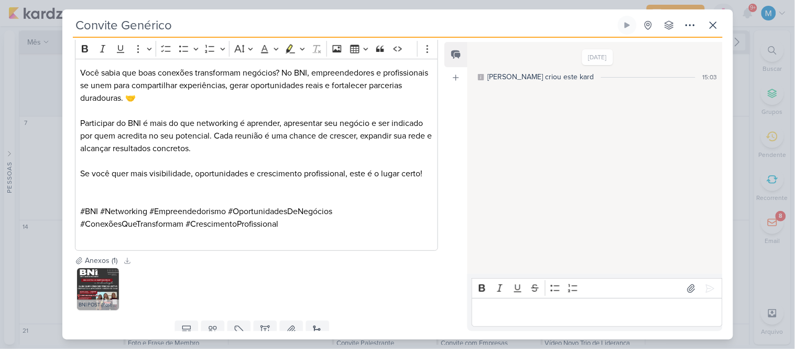
scroll to position [142, 0]
click at [274, 201] on p "Editor editing area: main" at bounding box center [256, 199] width 352 height 13
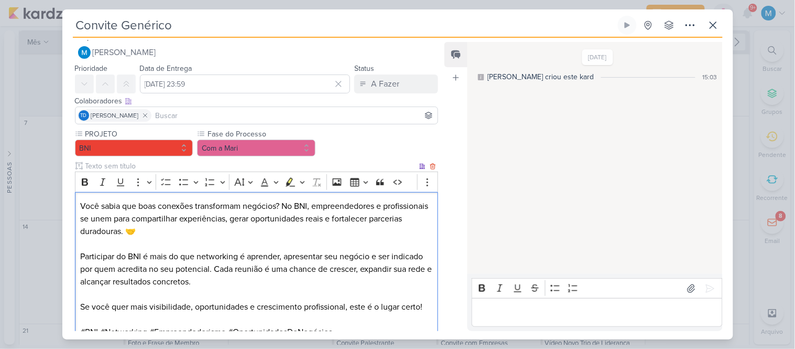
scroll to position [0, 0]
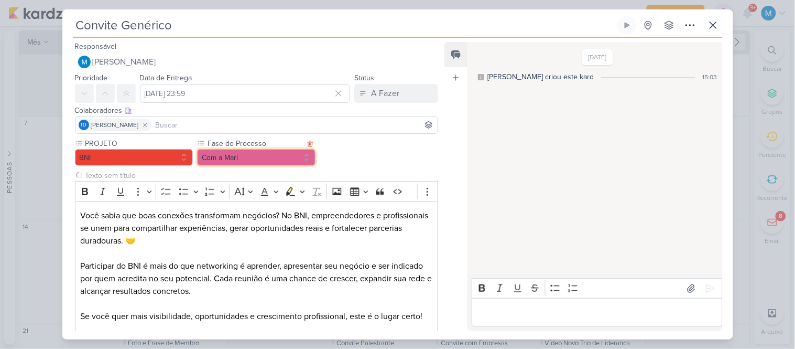
click at [258, 158] on button "Com a Mari" at bounding box center [256, 157] width 118 height 17
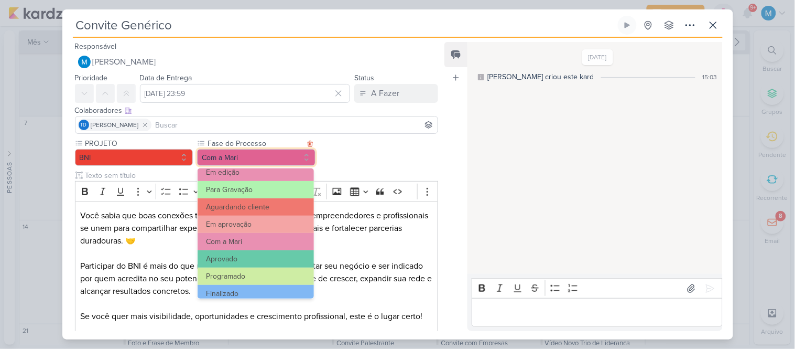
scroll to position [101, 0]
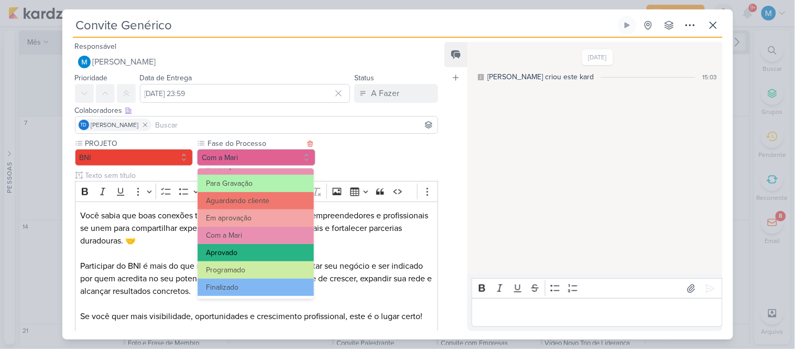
click at [248, 253] on button "Aprovado" at bounding box center [256, 252] width 116 height 17
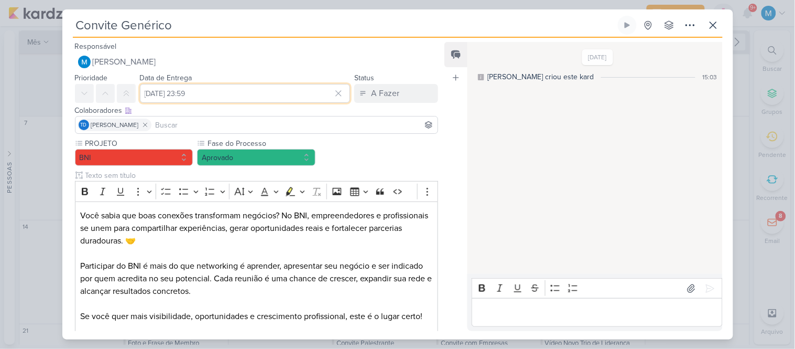
click at [239, 93] on input "[DATE] 23:59" at bounding box center [245, 93] width 211 height 19
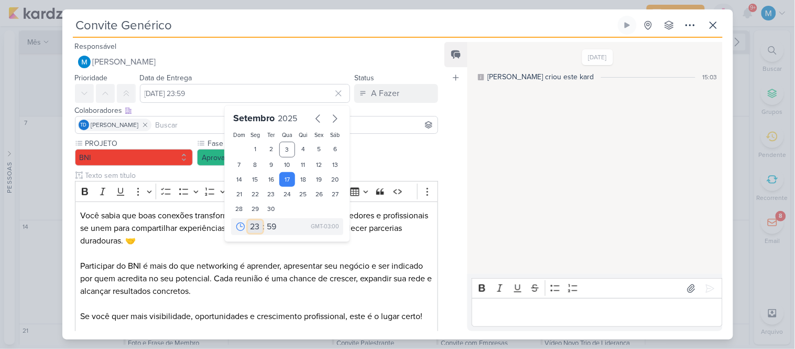
click at [253, 224] on select "00 01 02 03 04 05 06 07 08 09 10 11 12 13 14 15 16 17 18 19 20 21 22 23" at bounding box center [255, 226] width 15 height 13
select select "11"
click at [248, 220] on select "00 01 02 03 04 05 06 07 08 09 10 11 12 13 14 15 16 17 18 19 20 21 22 23" at bounding box center [255, 226] width 15 height 13
type input "[DATE] 11:59"
click at [268, 225] on select "00 05 10 15 20 25 30 35 40 45 50 55 59" at bounding box center [272, 226] width 15 height 13
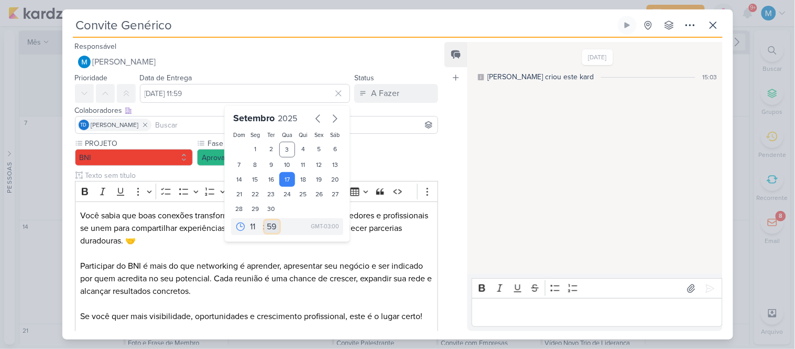
select select "35"
click at [265, 220] on select "00 05 10 15 20 25 30 35 40 45 50 55 59" at bounding box center [272, 226] width 15 height 13
type input "[DATE] 11:35"
click at [379, 95] on div "A Fazer" at bounding box center [385, 93] width 28 height 13
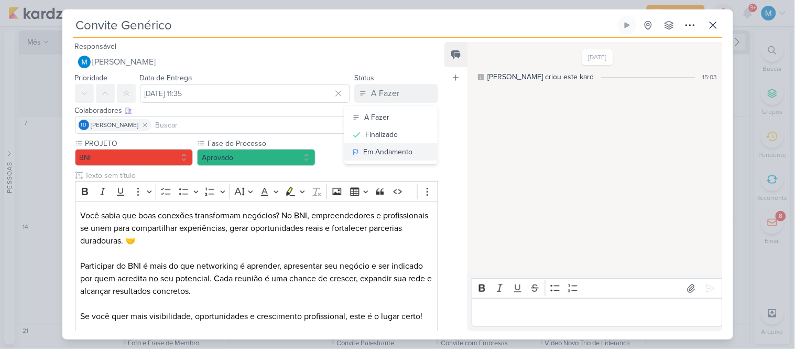
click at [394, 158] on button "Em Andamento" at bounding box center [390, 151] width 93 height 17
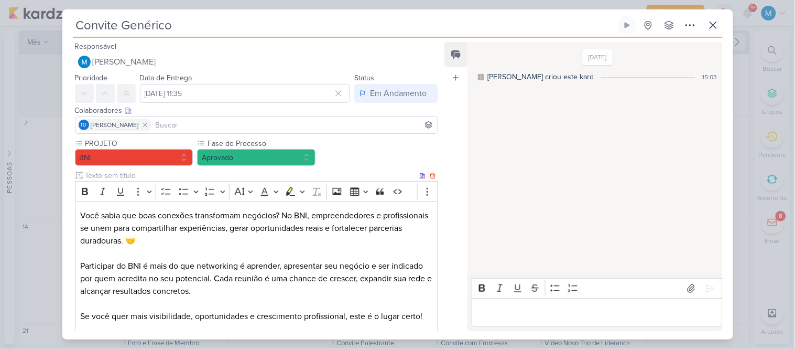
click at [283, 290] on p "Participar do BNI é mais do que networking é aprender, apresentar seu negócio e…" at bounding box center [256, 278] width 352 height 38
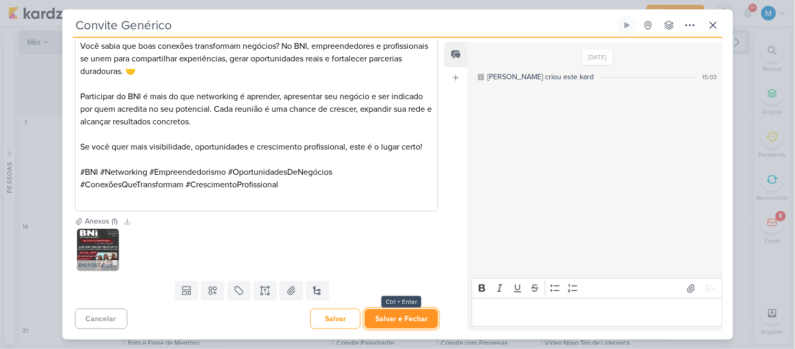
click at [429, 324] on button "Salvar e Fechar" at bounding box center [401, 318] width 73 height 19
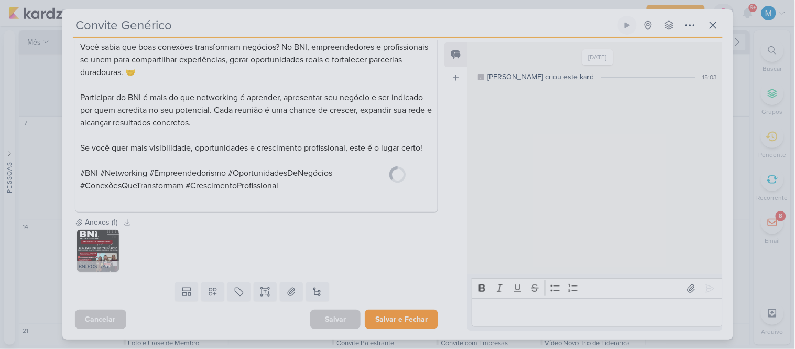
scroll to position [168, 0]
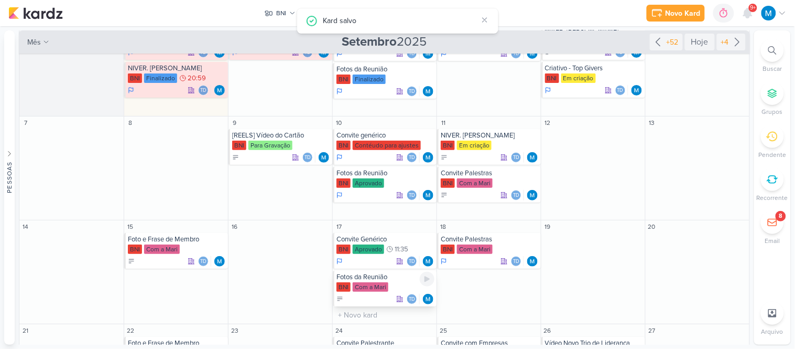
click at [371, 275] on div "Fotos da Reunião" at bounding box center [385, 277] width 98 height 8
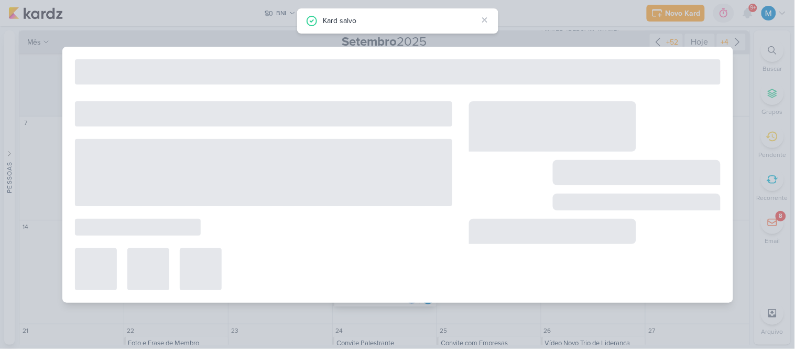
type input "Fotos da Reunião"
type input "[DATE] 23:59"
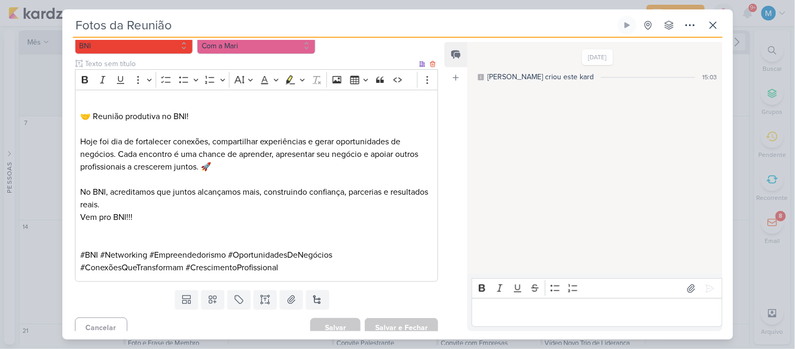
scroll to position [0, 0]
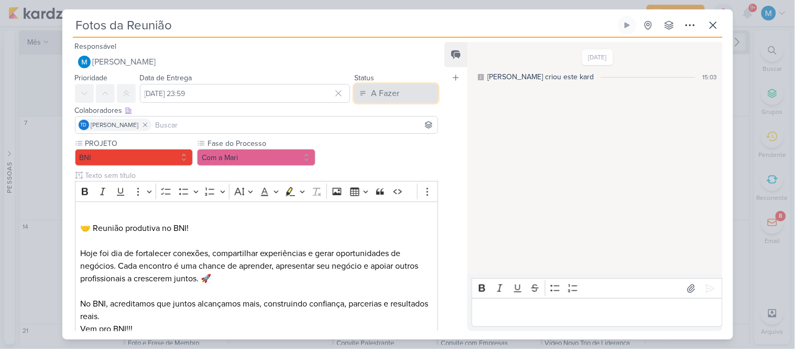
click at [399, 102] on button "A Fazer" at bounding box center [396, 93] width 84 height 19
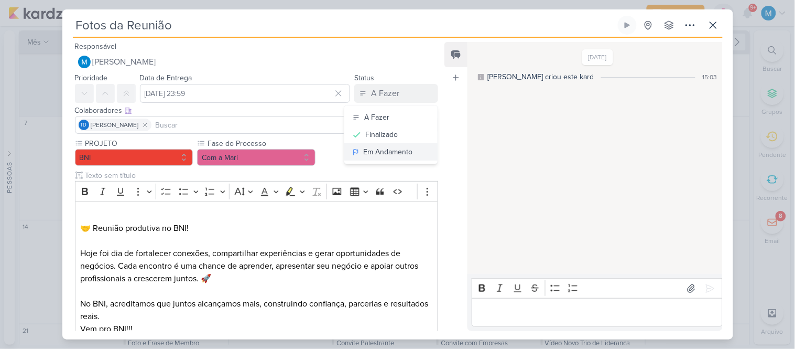
click at [393, 150] on div "Em Andamento" at bounding box center [387, 151] width 49 height 11
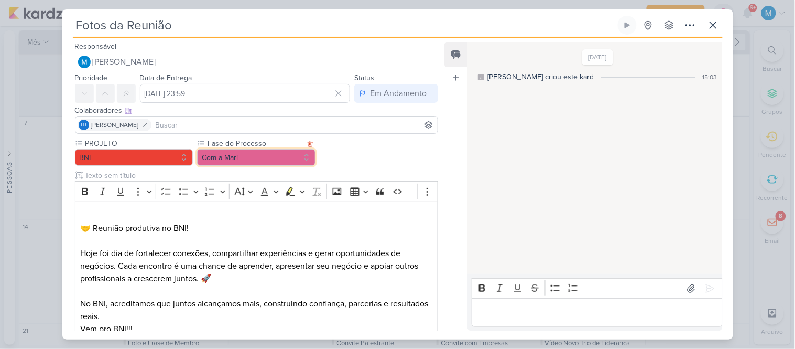
click at [270, 158] on button "Com a Mari" at bounding box center [256, 157] width 118 height 17
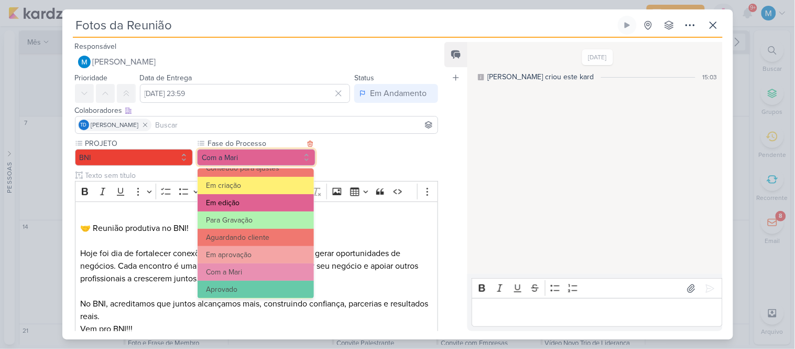
scroll to position [72, 0]
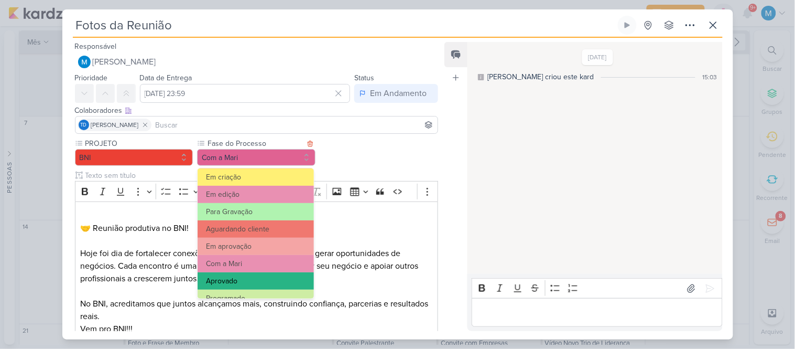
click at [244, 274] on button "Aprovado" at bounding box center [256, 280] width 116 height 17
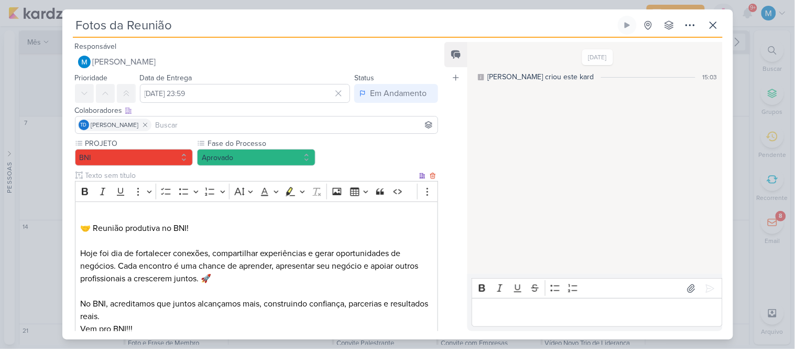
scroll to position [121, 0]
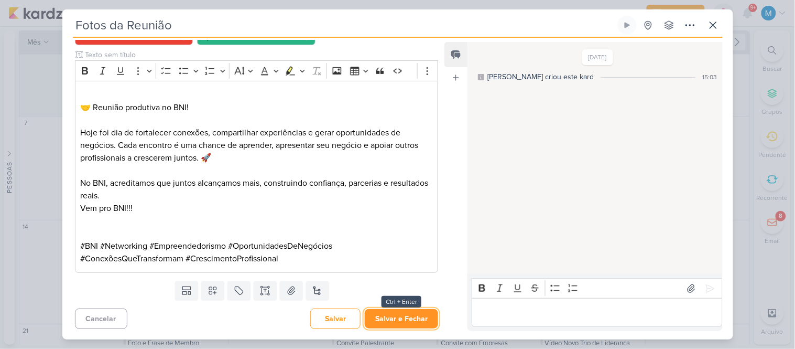
click at [404, 317] on button "Salvar e Fechar" at bounding box center [401, 318] width 73 height 19
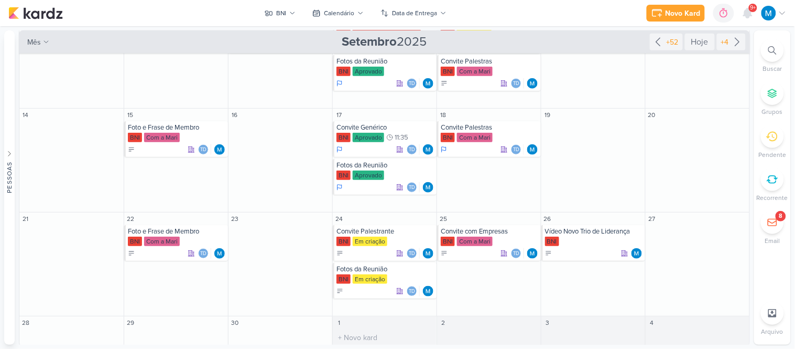
scroll to position [153, 0]
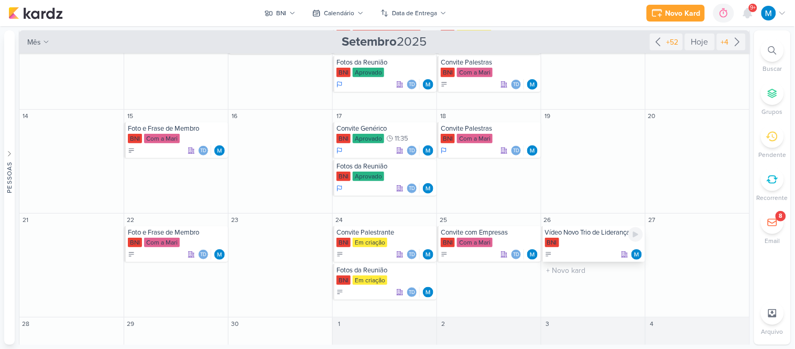
click at [591, 236] on div "Vídeo Novo Trio de Liderança" at bounding box center [594, 232] width 98 height 8
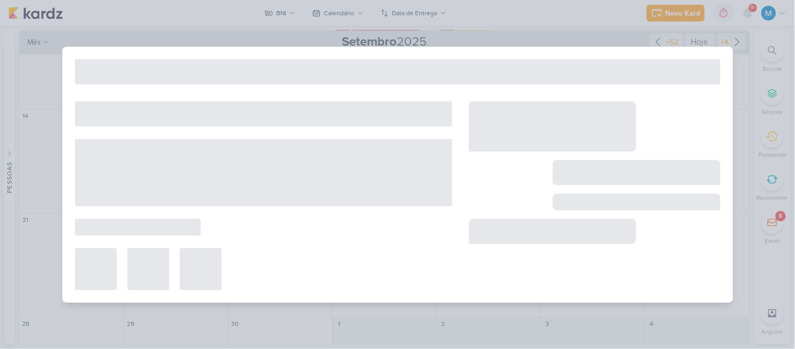
type input "Vídeo Novo Trio de Liderança"
type input "[DATE] 23:59"
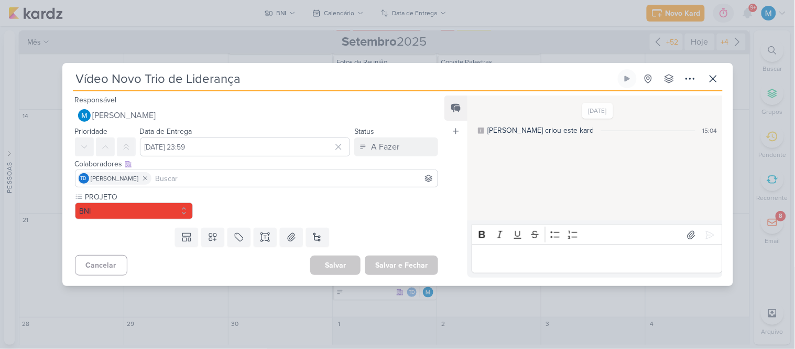
scroll to position [0, 0]
click at [212, 180] on input at bounding box center [257, 178] width 358 height 13
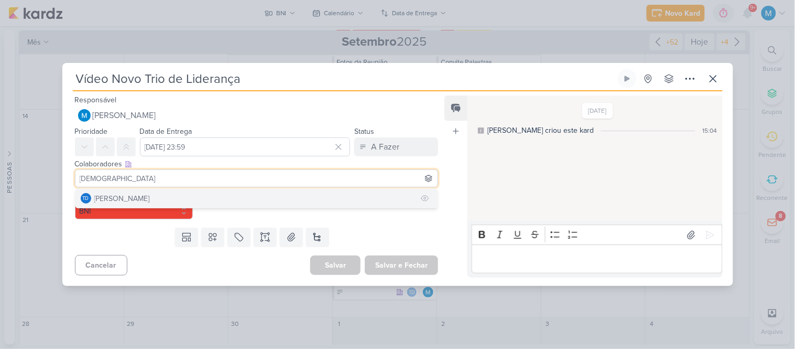
type input "[DEMOGRAPHIC_DATA]"
click at [216, 200] on button "Td Thais de carvalho" at bounding box center [256, 198] width 363 height 19
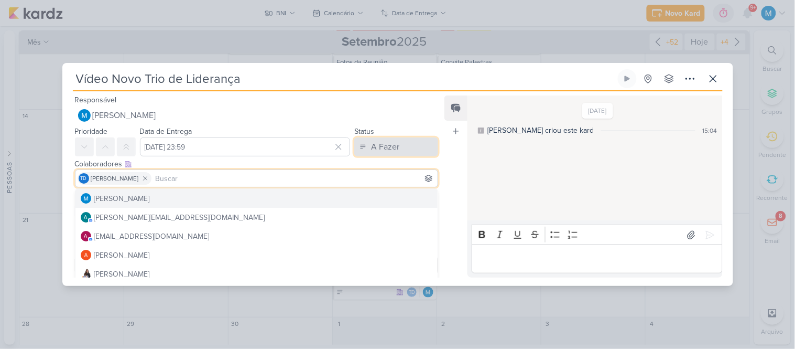
click at [389, 138] on button "A Fazer" at bounding box center [396, 146] width 84 height 19
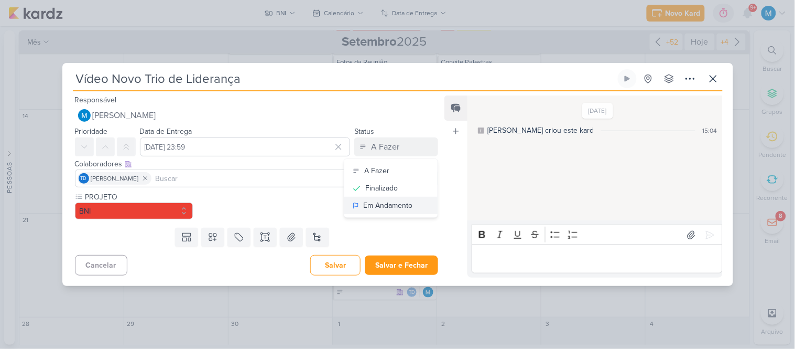
click at [405, 206] on div "Em Andamento" at bounding box center [387, 205] width 49 height 11
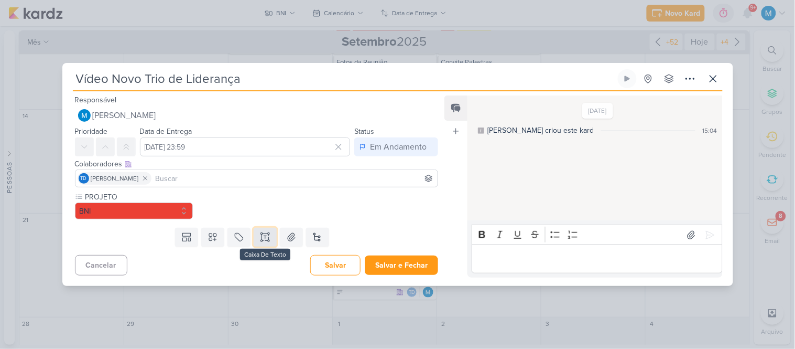
click at [265, 238] on icon at bounding box center [265, 237] width 0 height 3
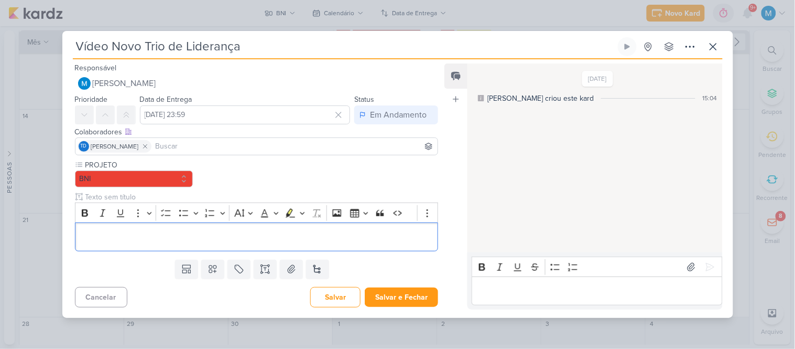
click at [211, 258] on div "Templates Campos Personalizados Marcadores Caixa De Texto Anexo [GEOGRAPHIC_DAT…" at bounding box center [252, 268] width 380 height 27
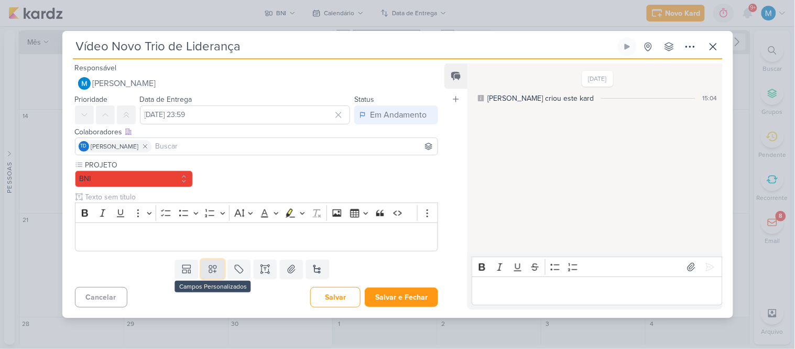
click at [209, 267] on icon at bounding box center [213, 269] width 10 height 10
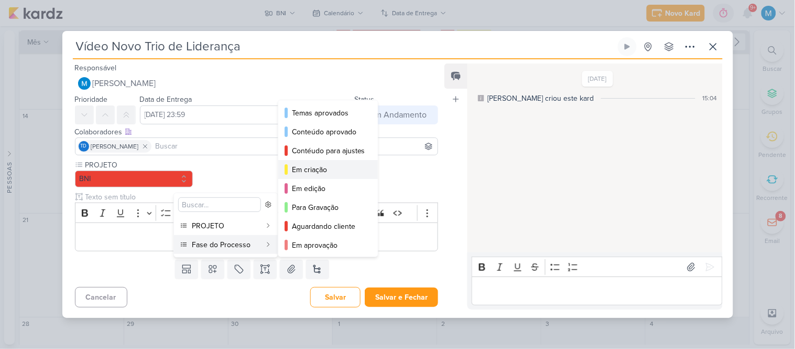
click at [320, 173] on div "Em criação" at bounding box center [328, 169] width 73 height 11
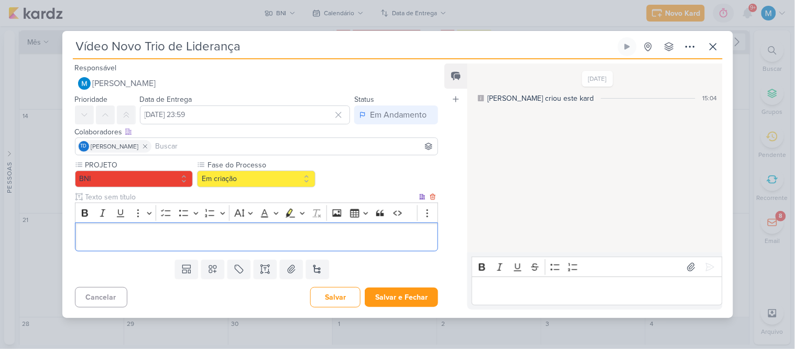
click at [195, 238] on p "Editor editing area: main" at bounding box center [256, 237] width 352 height 13
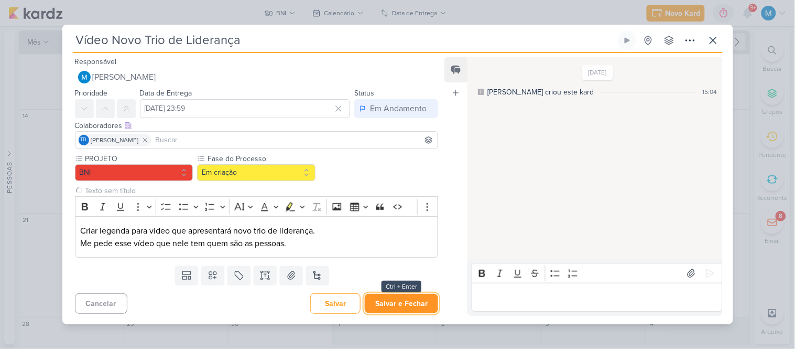
click at [415, 310] on button "Salvar e Fechar" at bounding box center [401, 302] width 73 height 19
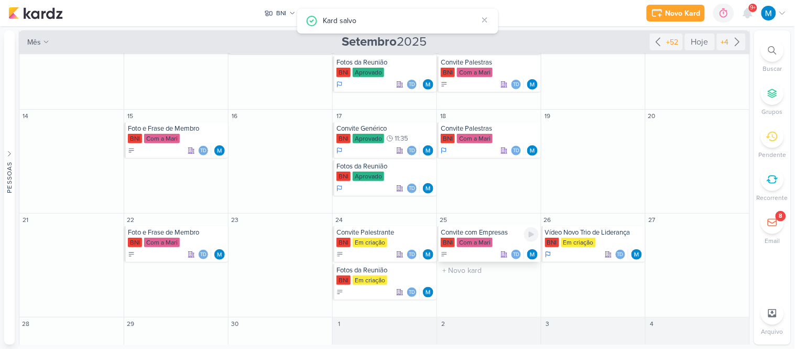
click at [501, 231] on div "Convite com Empresas" at bounding box center [490, 232] width 98 height 8
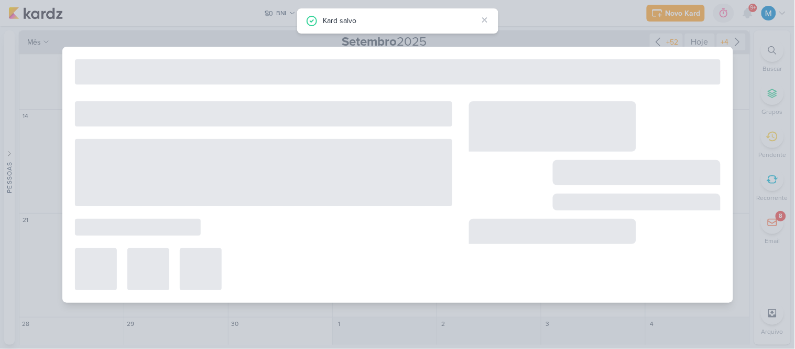
type input "Convite com Empresas"
type input "[DATE] 23:59"
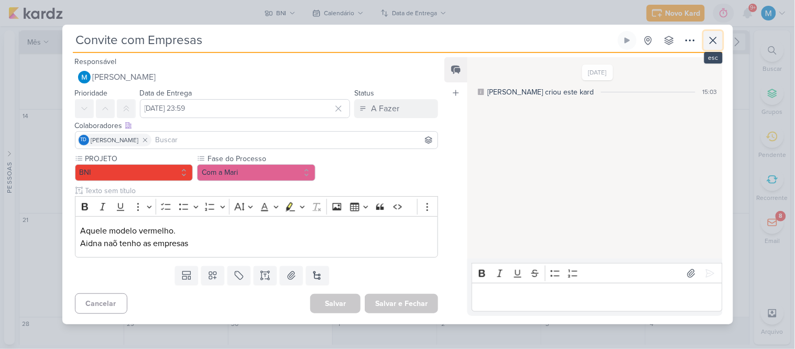
click at [707, 38] on icon at bounding box center [713, 40] width 13 height 13
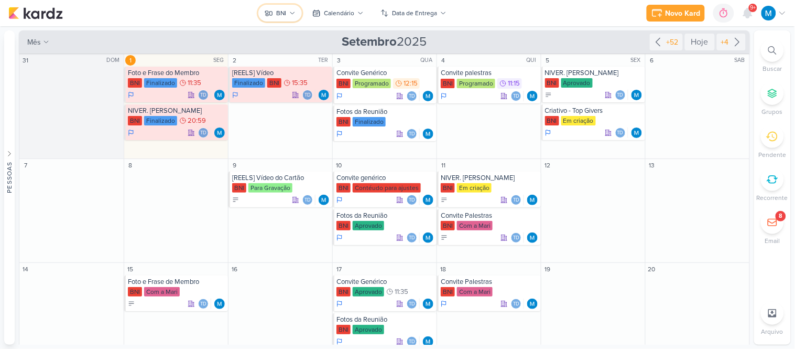
click at [286, 7] on button "BNI" at bounding box center [279, 13] width 43 height 17
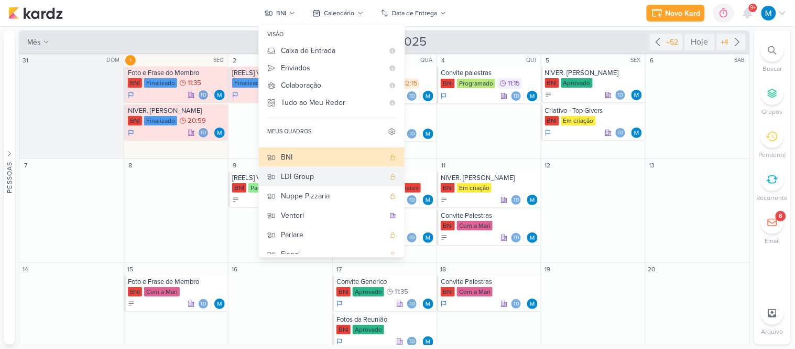
click at [294, 176] on div "LDI Group" at bounding box center [333, 176] width 104 height 11
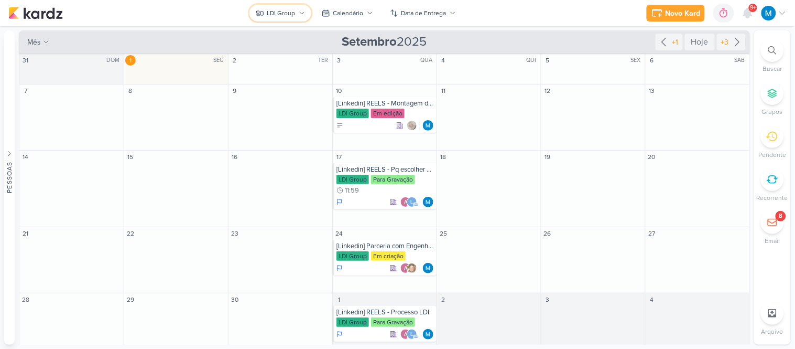
click at [300, 13] on icon at bounding box center [302, 13] width 6 height 6
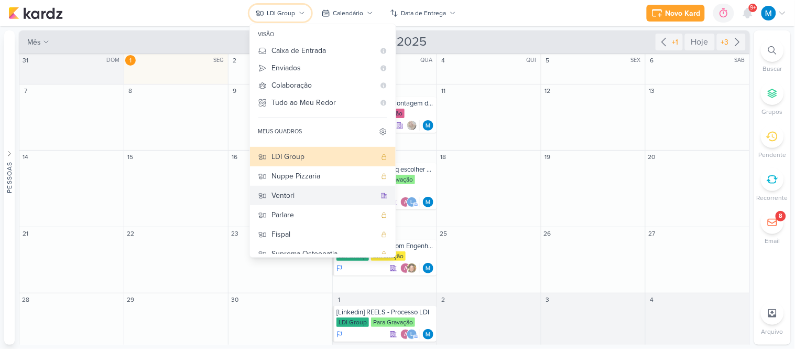
scroll to position [119, 0]
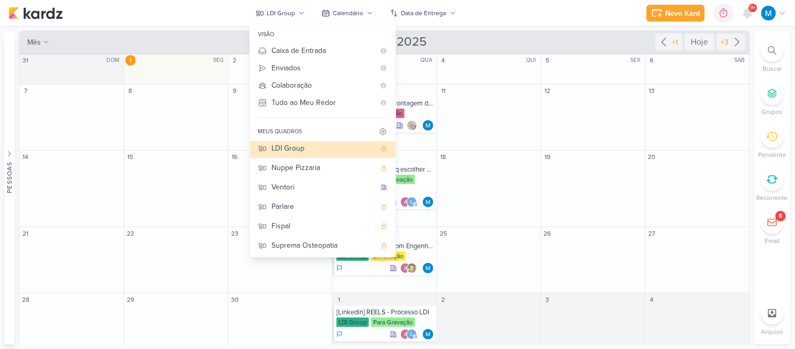
click at [569, 12] on div "Novo Kard Ctrl + k 0h0m Sessão desligada... Hoje 0h0m Semana 0h0m Mês 0h0m" at bounding box center [397, 13] width 778 height 26
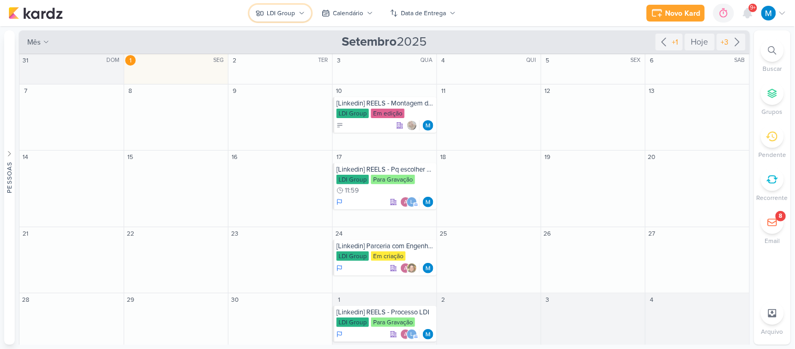
click at [276, 6] on button "LDI Group" at bounding box center [280, 13] width 62 height 17
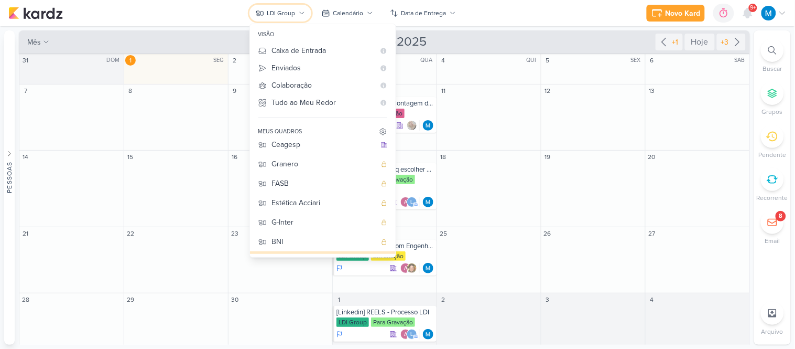
scroll to position [0, 0]
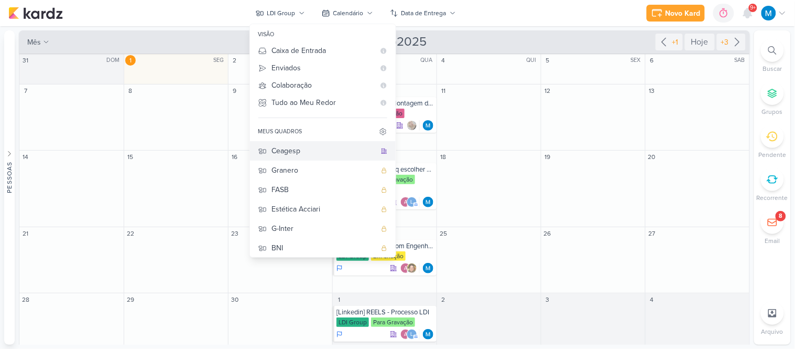
click at [297, 152] on div "Ceagesp" at bounding box center [324, 150] width 104 height 11
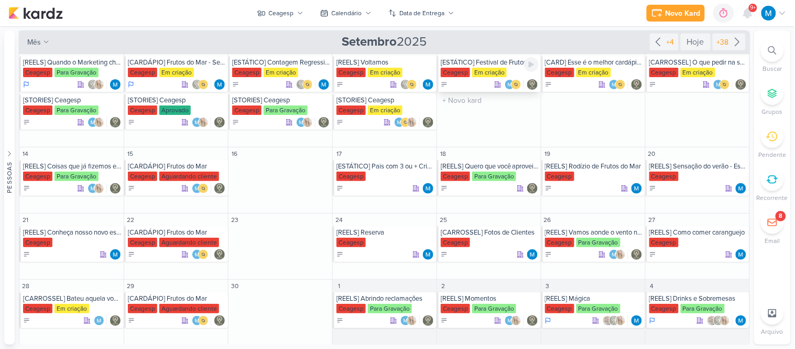
scroll to position [153, 0]
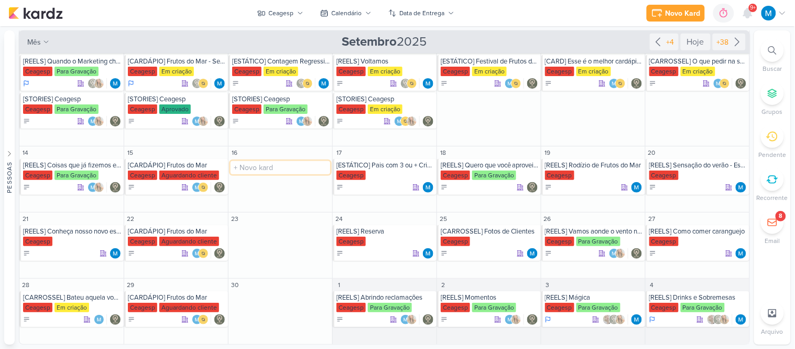
click at [262, 166] on input "text" at bounding box center [281, 167] width 100 height 13
type input "VÍDEO PARA TV"
click at [287, 170] on div "Ceagesp" at bounding box center [281, 175] width 98 height 10
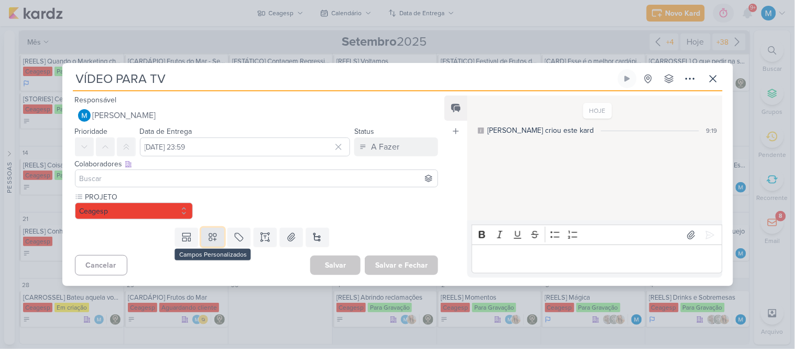
click at [212, 242] on button at bounding box center [212, 236] width 23 height 19
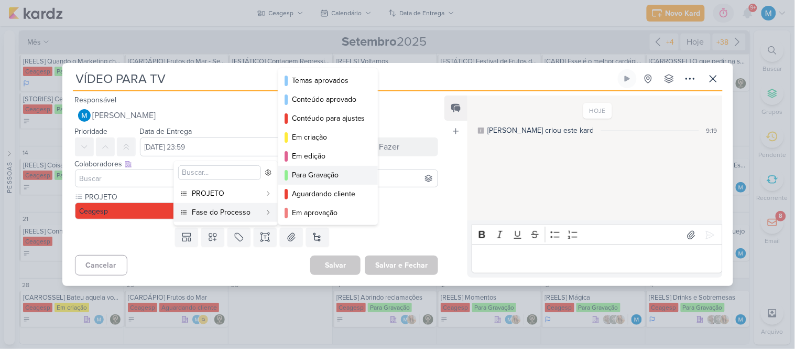
click at [312, 170] on div "Para Gravação" at bounding box center [328, 174] width 73 height 11
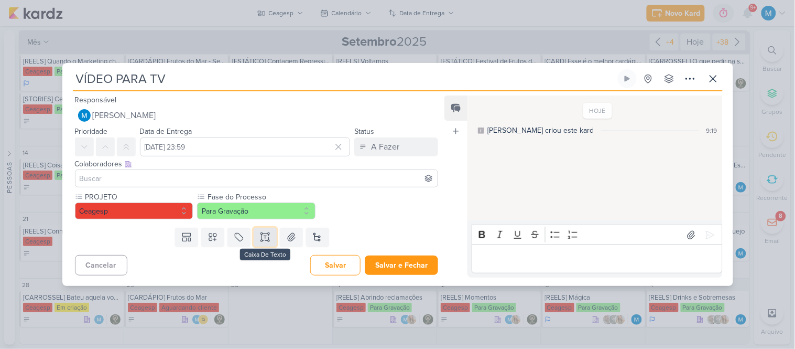
click at [269, 238] on icon at bounding box center [269, 236] width 0 height 5
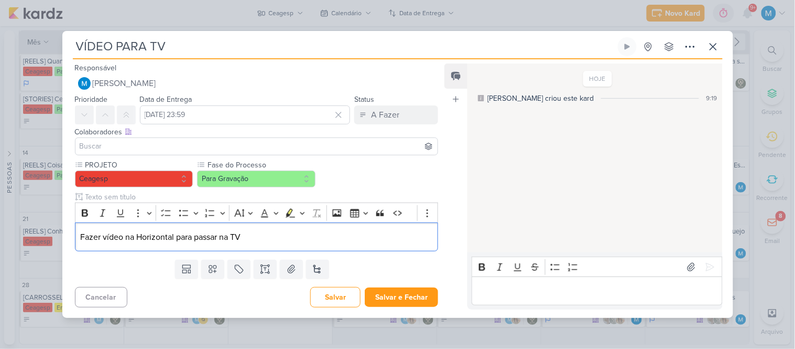
click at [191, 148] on input at bounding box center [257, 146] width 358 height 13
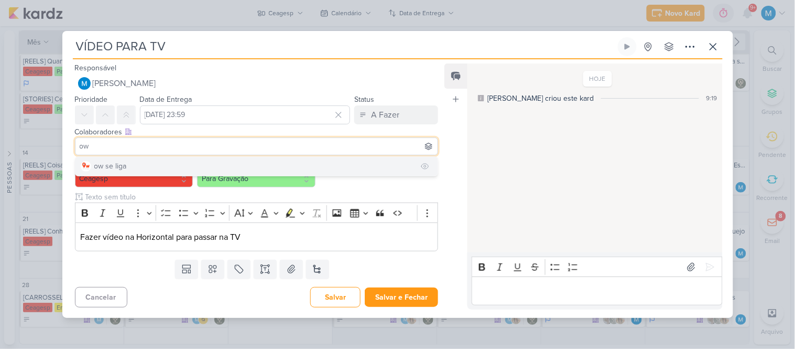
type input "ow"
click at [162, 164] on button "ow se liga" at bounding box center [256, 166] width 363 height 19
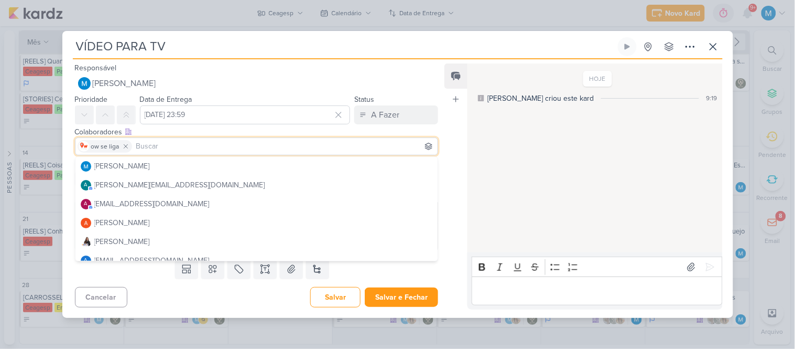
click at [457, 160] on div "Feed Atrelar email Solte o email para atrelar ao kard" at bounding box center [455, 186] width 23 height 246
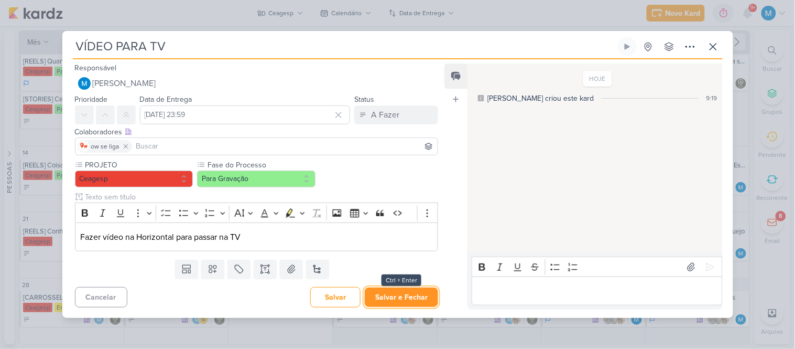
click at [412, 302] on button "Salvar e Fechar" at bounding box center [401, 296] width 73 height 19
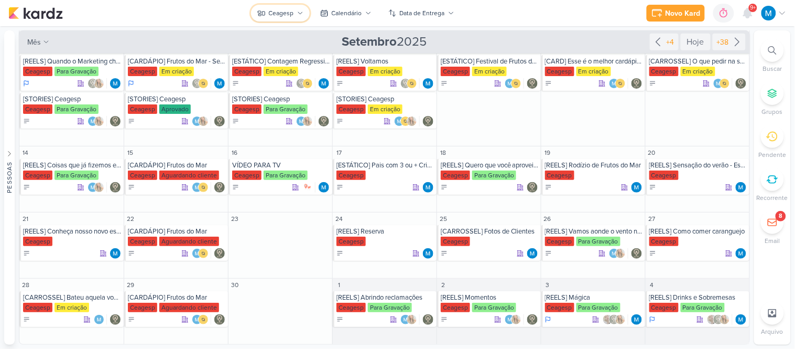
click at [291, 12] on div "Ceagesp" at bounding box center [281, 12] width 25 height 9
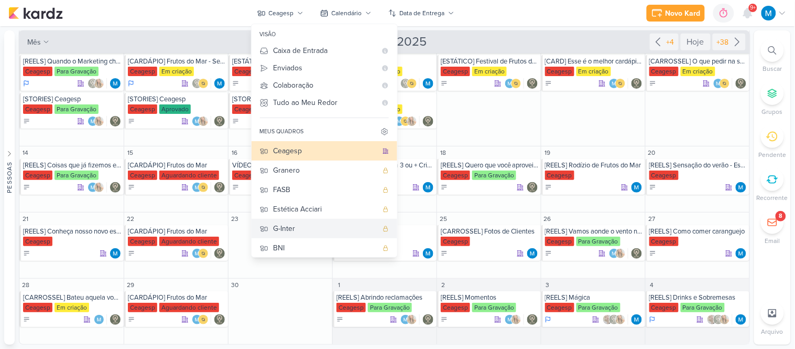
click at [329, 223] on div "G-Inter" at bounding box center [326, 228] width 104 height 11
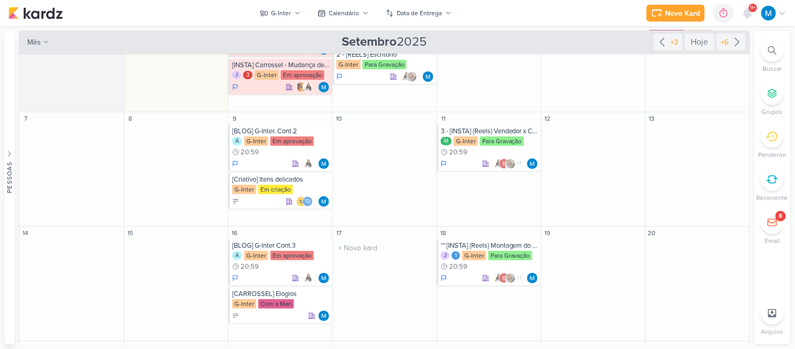
scroll to position [78, 0]
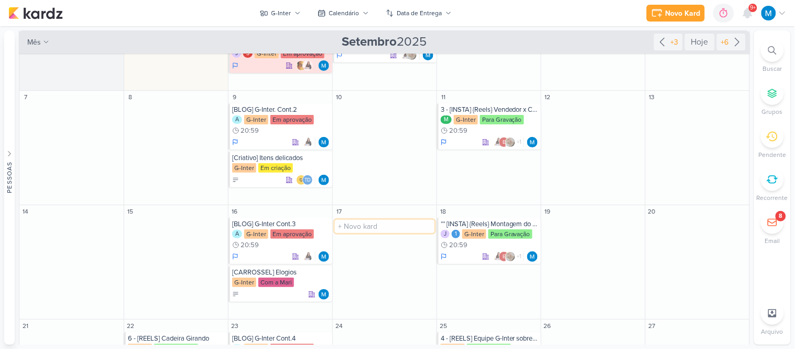
click at [374, 224] on input "text" at bounding box center [385, 226] width 100 height 13
type input "[VÍDEO] CONVENÇÃO"
click at [378, 223] on div "[VÍDEO] CONVENÇÃO" at bounding box center [385, 224] width 98 height 8
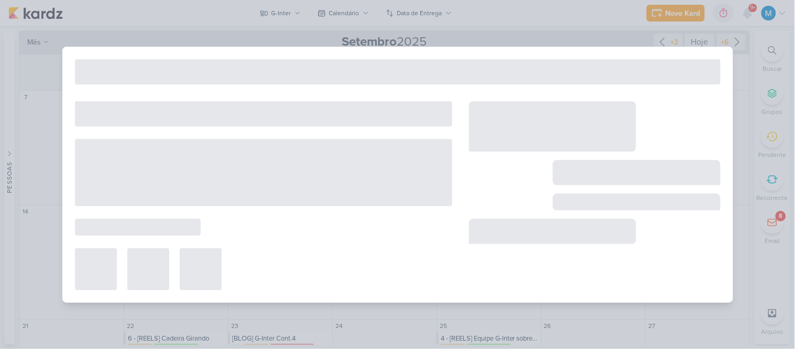
type input "[VÍDEO] CONVENÇÃO"
type input "[DATE] 23:59"
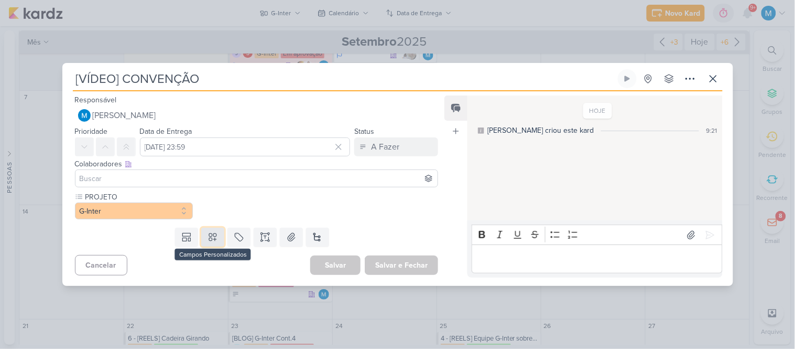
click at [217, 236] on button at bounding box center [212, 236] width 23 height 19
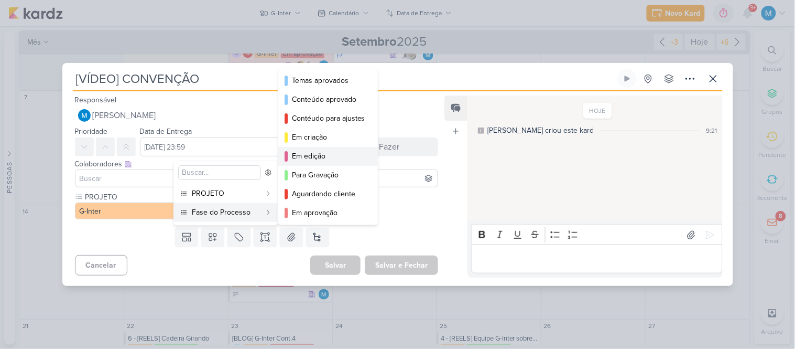
click at [310, 156] on div "Em edição" at bounding box center [328, 155] width 73 height 11
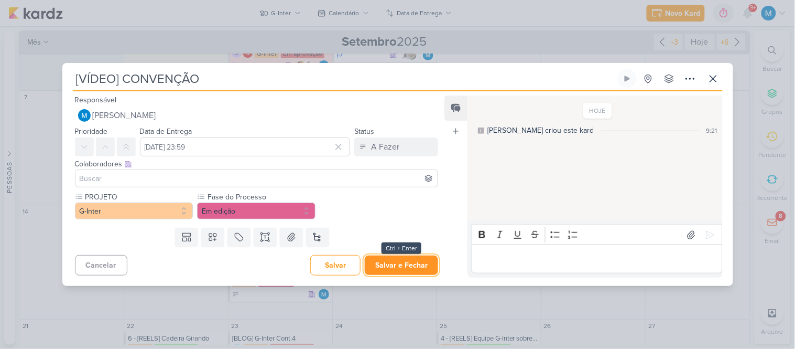
click at [412, 264] on button "Salvar e Fechar" at bounding box center [401, 264] width 73 height 19
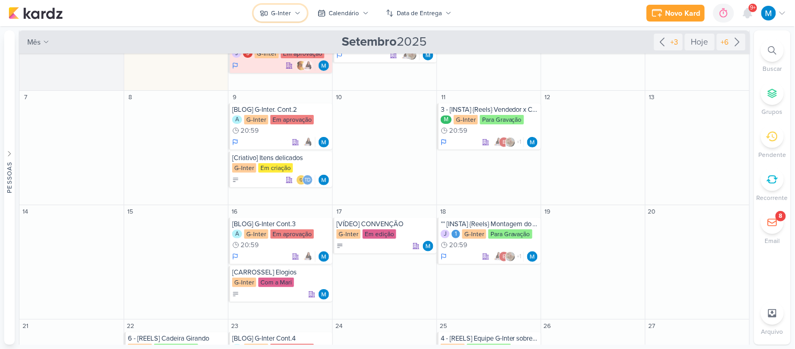
click at [295, 13] on icon at bounding box center [298, 13] width 6 height 6
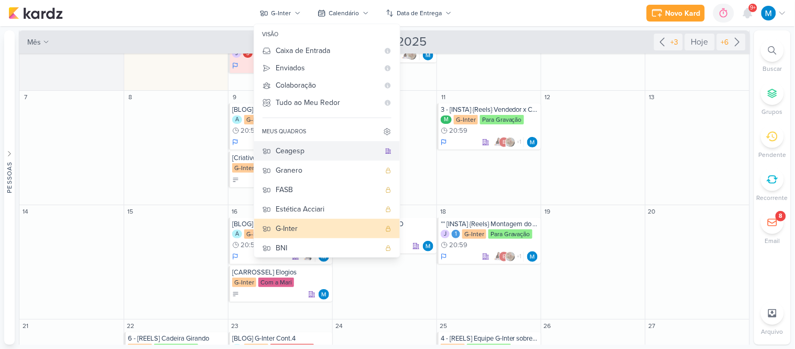
click at [315, 148] on div "Ceagesp" at bounding box center [328, 150] width 104 height 11
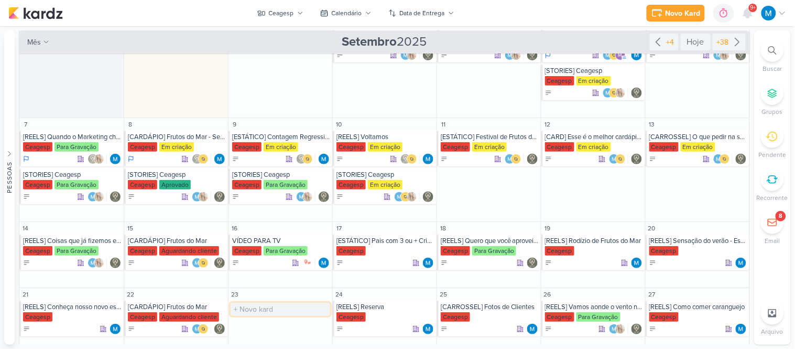
click at [250, 302] on input "text" at bounding box center [281, 308] width 100 height 13
type input "FOTOS"
click at [258, 311] on div "FOTOS [GEOGRAPHIC_DATA]" at bounding box center [281, 318] width 104 height 36
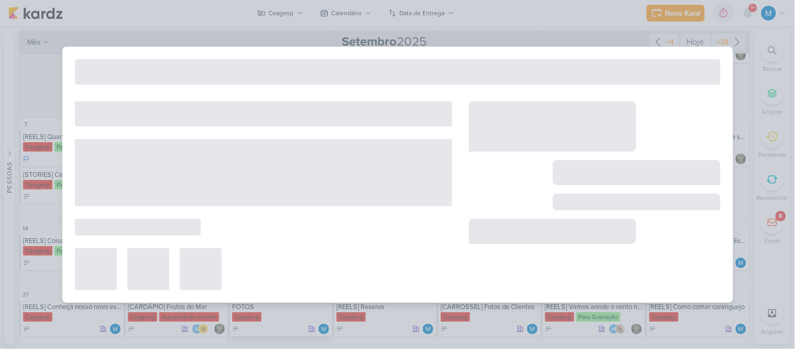
type input "FOTOS"
type input "[DATE] 23:59"
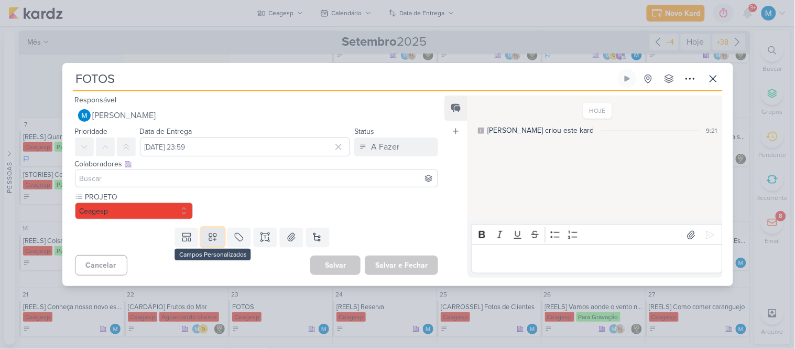
click at [210, 235] on icon at bounding box center [212, 236] width 7 height 7
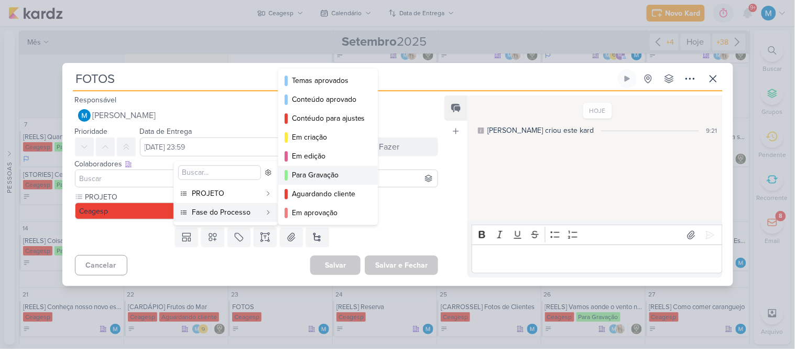
click at [328, 172] on div "Para Gravação" at bounding box center [328, 174] width 73 height 11
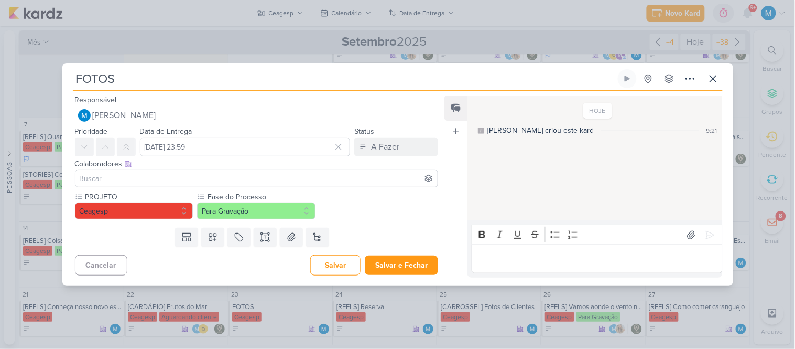
click at [412, 253] on div "Cancelar [GEOGRAPHIC_DATA] Salvar e Fechar Ctrl + Enter" at bounding box center [252, 264] width 380 height 27
click at [416, 264] on button "Salvar e Fechar" at bounding box center [401, 264] width 73 height 19
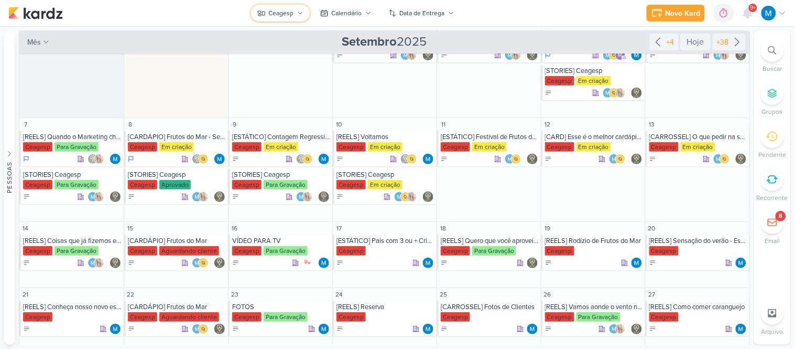
click at [301, 16] on icon at bounding box center [300, 13] width 6 height 6
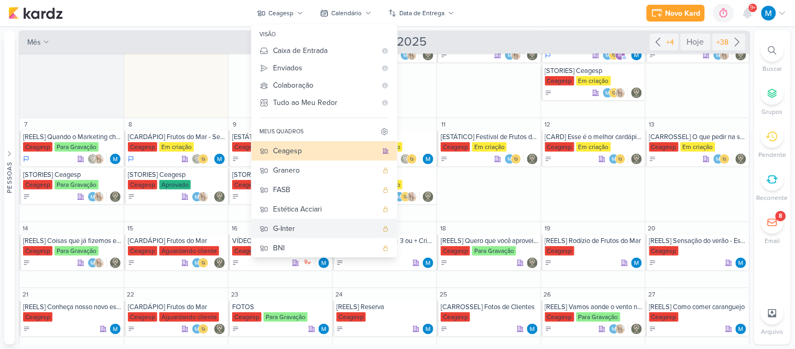
click at [300, 229] on div "G-Inter" at bounding box center [326, 228] width 104 height 11
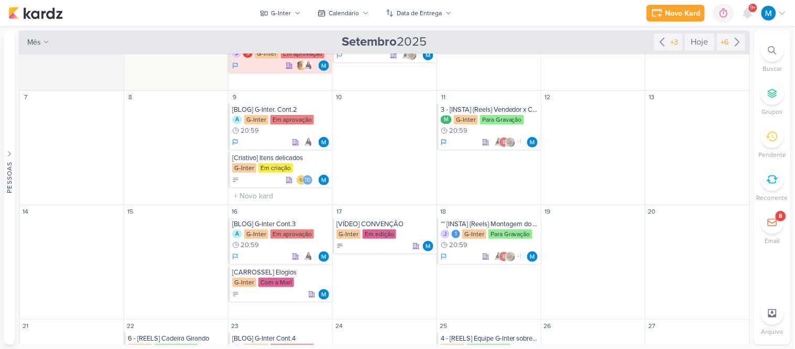
scroll to position [42, 0]
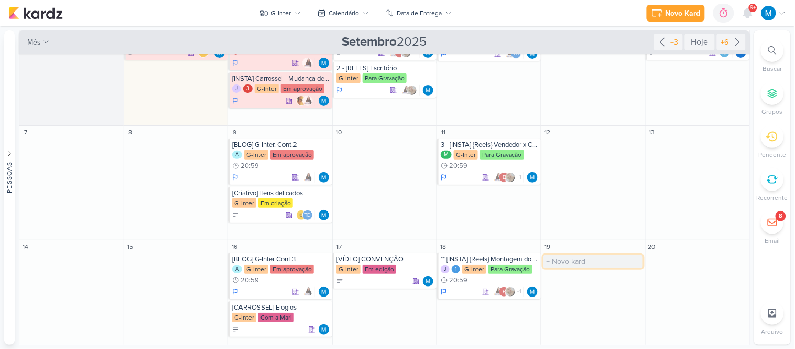
click at [575, 265] on input "text" at bounding box center [593, 261] width 100 height 13
type input "[ESTÁTICO] Dia do Comprador"
click at [617, 265] on div "G-Inter" at bounding box center [594, 269] width 98 height 10
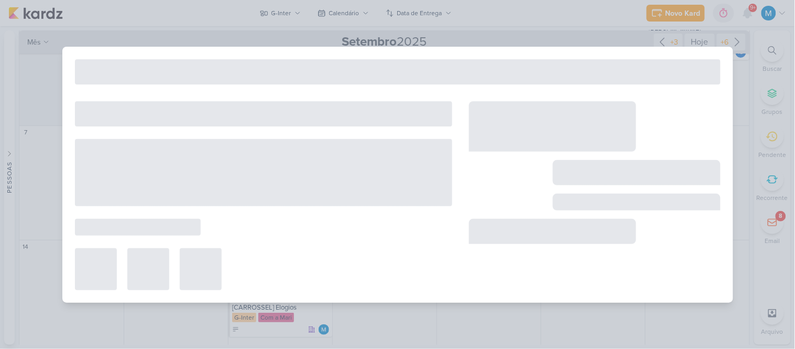
type input "[ESTÁTICO] Dia do Comprador"
type input "[DATE] 23:59"
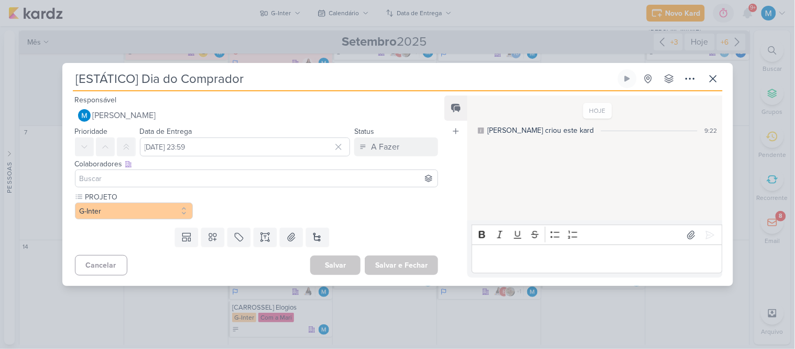
click at [260, 176] on input at bounding box center [257, 178] width 358 height 13
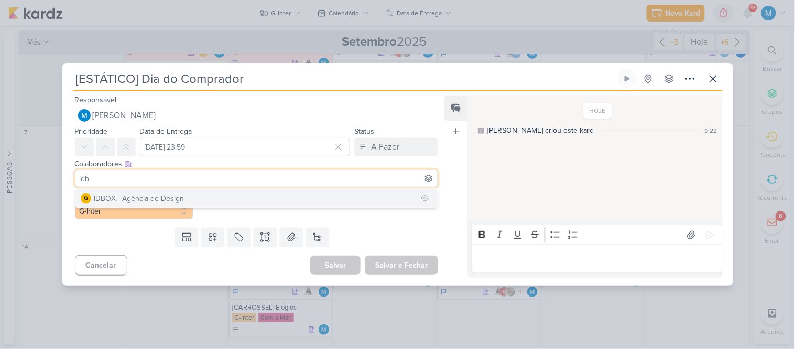
type input "idb"
click at [210, 198] on button "IDBOX - Agência de Design" at bounding box center [256, 198] width 363 height 19
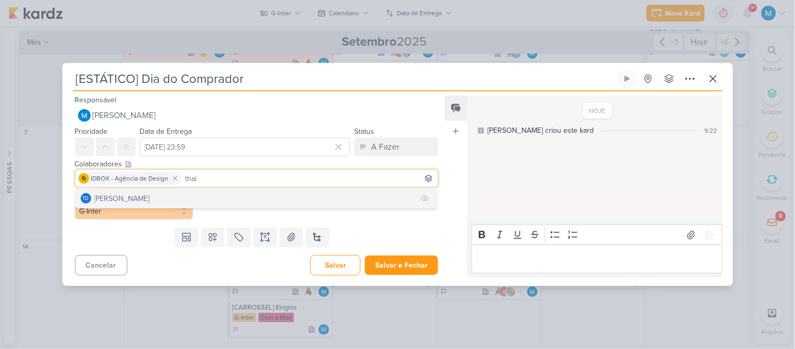
type input "thai"
click at [202, 196] on button "Td Thais de carvalho" at bounding box center [256, 198] width 363 height 19
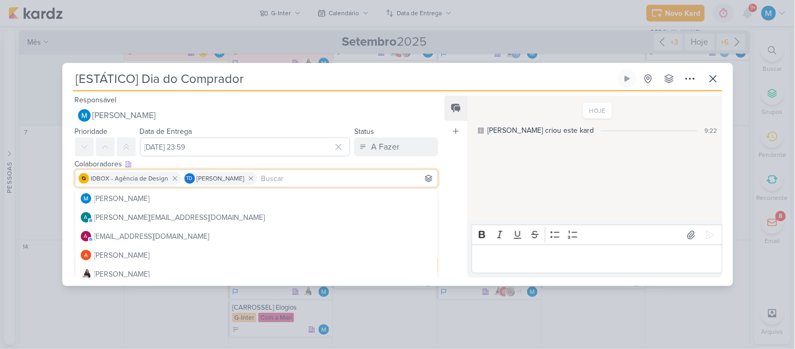
click at [459, 170] on div "Feed Atrelar email Solte o email para atrelar ao kard" at bounding box center [455, 186] width 23 height 182
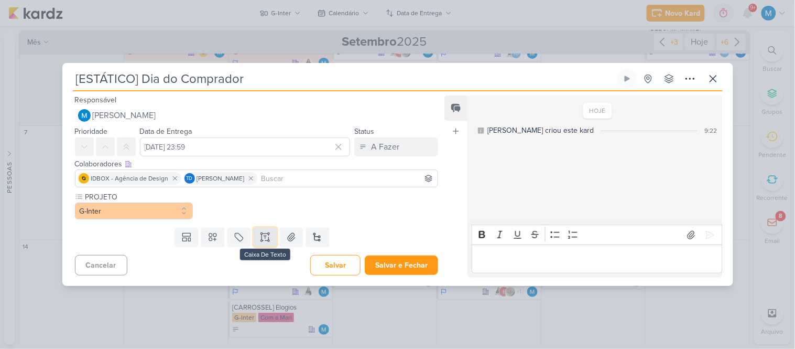
click at [265, 242] on icon at bounding box center [265, 237] width 10 height 10
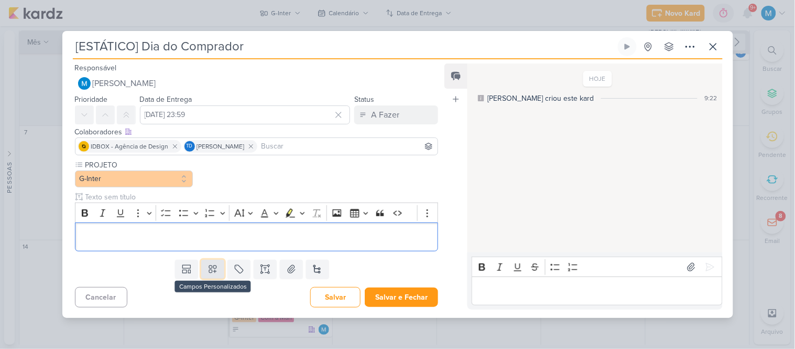
click at [208, 264] on icon at bounding box center [213, 269] width 10 height 10
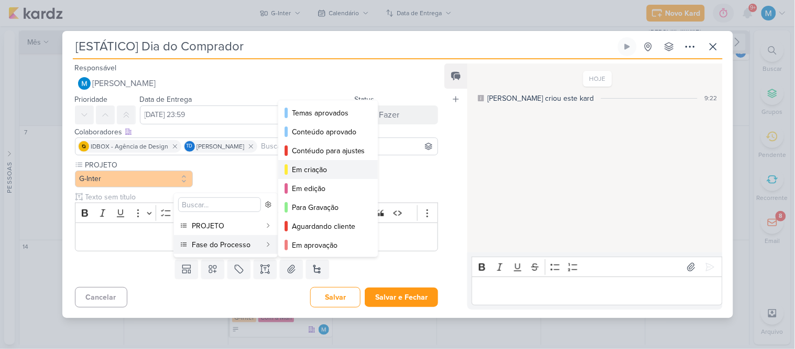
click at [315, 172] on div "Em criação" at bounding box center [328, 169] width 73 height 11
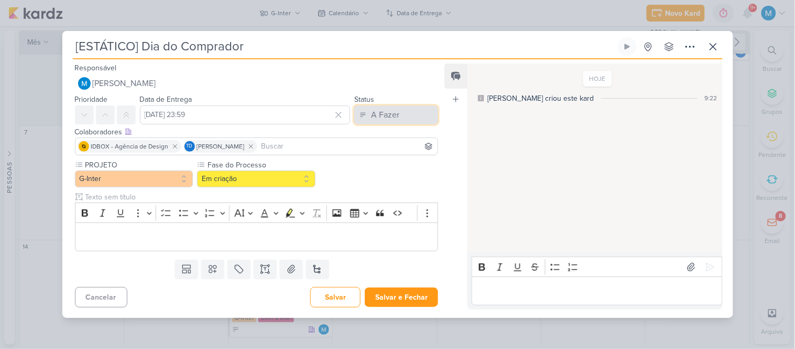
click at [396, 118] on button "A Fazer" at bounding box center [396, 114] width 84 height 19
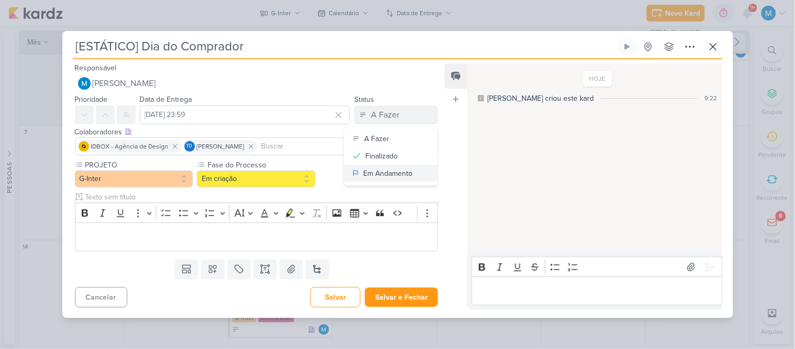
click at [401, 169] on div "Em Andamento" at bounding box center [387, 173] width 49 height 11
click at [258, 231] on p "Editor editing area: main" at bounding box center [256, 237] width 352 height 13
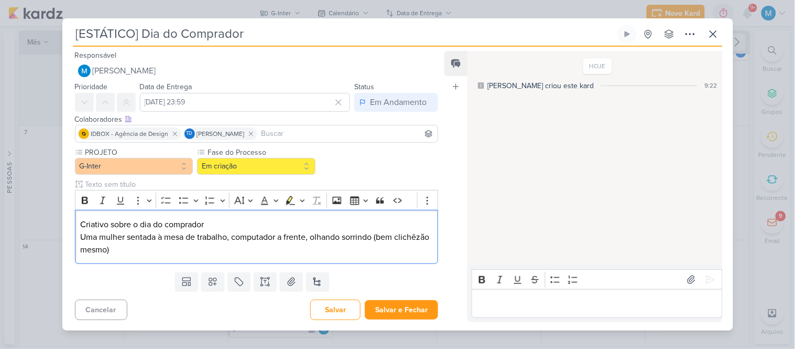
click at [379, 159] on div "PROJETO G-Inter Fase do Processo" at bounding box center [257, 205] width 364 height 117
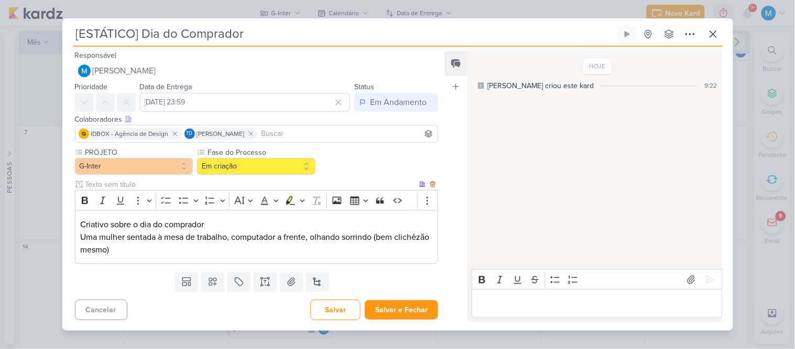
click at [176, 255] on p "Uma mulher sentada à mesa de trabalho, computador a frente, olhando sorrindo (b…" at bounding box center [256, 243] width 352 height 25
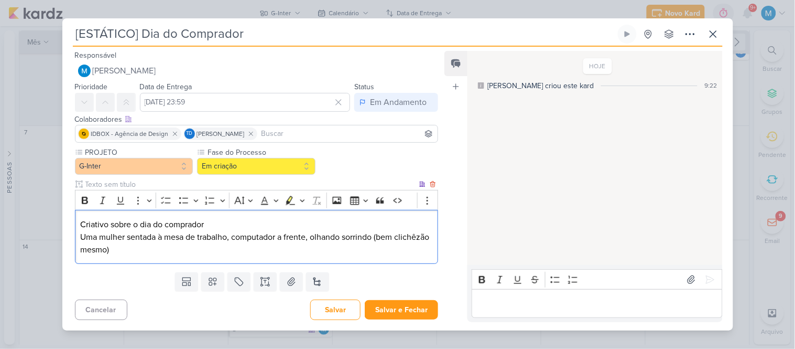
click at [176, 255] on p "Uma mulher sentada à mesa de trabalho, computador a frente, olhando sorrindo (b…" at bounding box center [256, 243] width 352 height 25
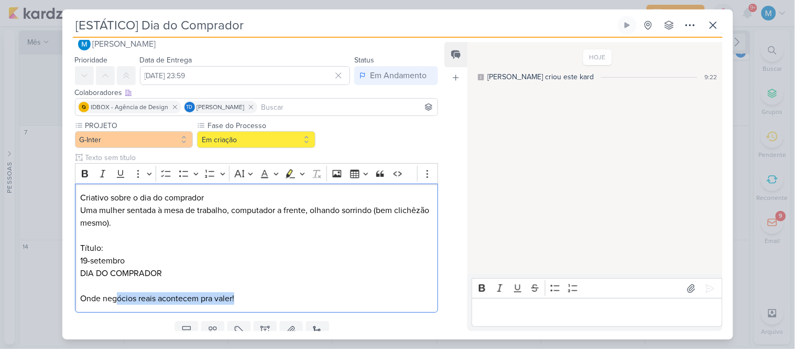
scroll to position [58, 0]
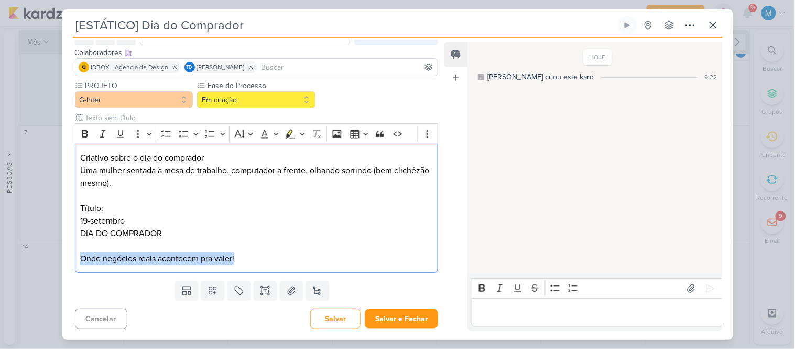
drag, startPoint x: 241, startPoint y: 318, endPoint x: 46, endPoint y: 265, distance: 202.5
click at [46, 265] on div "[ESTÁTICO] Dia do Comprador Criado por mim" at bounding box center [397, 174] width 795 height 349
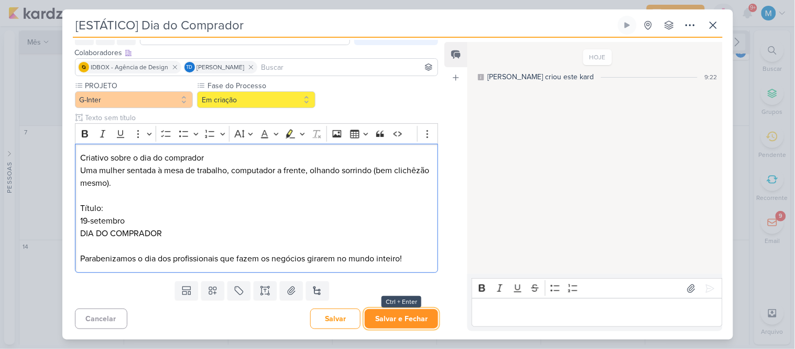
click at [402, 317] on button "Salvar e Fechar" at bounding box center [401, 318] width 73 height 19
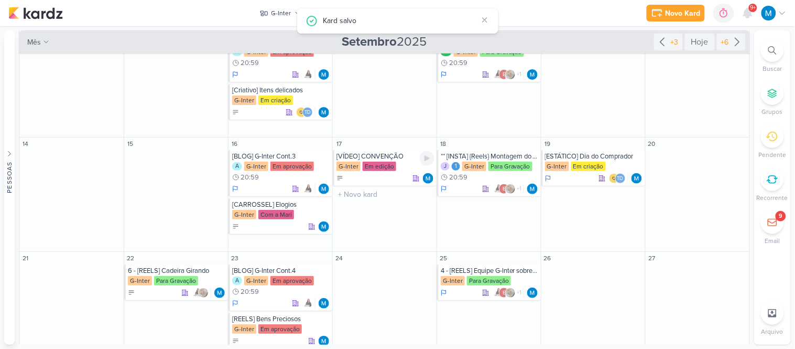
scroll to position [0, 0]
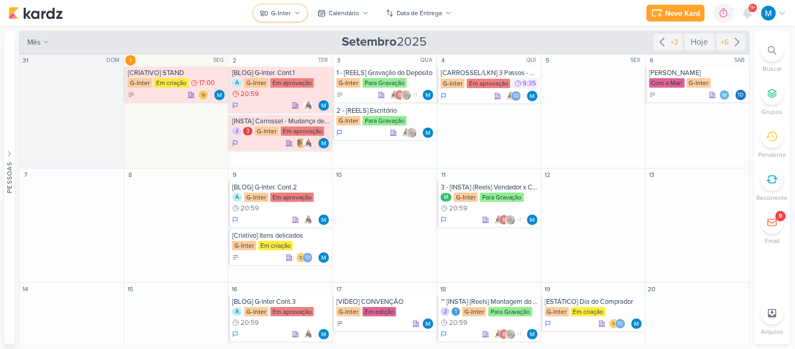
click at [297, 16] on button "G-Inter" at bounding box center [280, 13] width 53 height 17
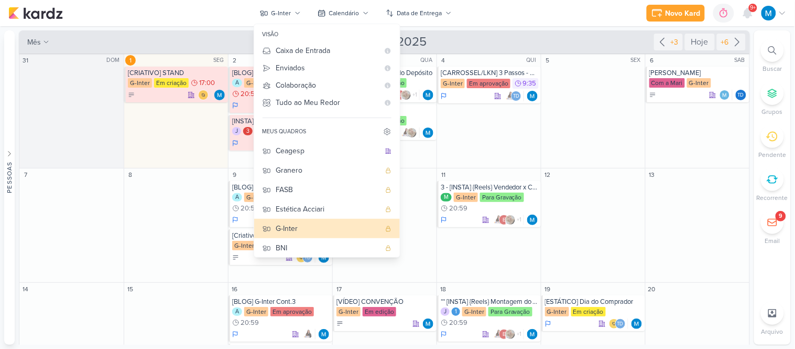
click at [515, 15] on div "Novo Kard Ctrl + k 0h0m Sessão desligada... Hoje 0h0m Semana 0h0m Mês 0h0m" at bounding box center [397, 13] width 778 height 26
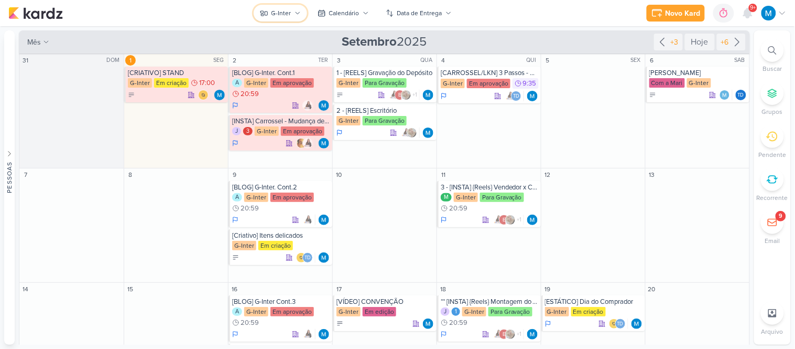
click at [293, 13] on button "G-Inter" at bounding box center [280, 13] width 53 height 17
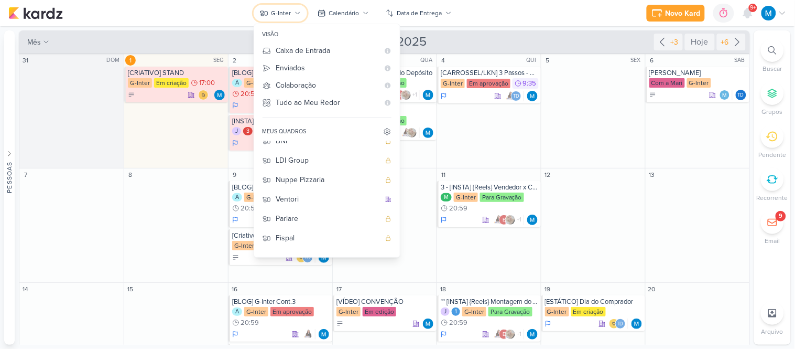
scroll to position [119, 0]
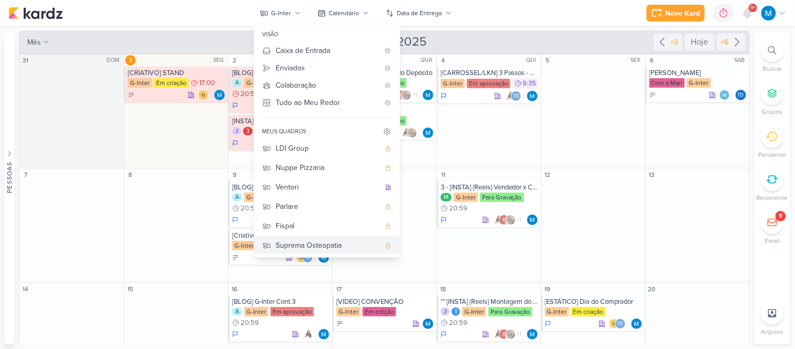
click at [328, 248] on div "Suprema Osteopatia" at bounding box center [328, 245] width 104 height 11
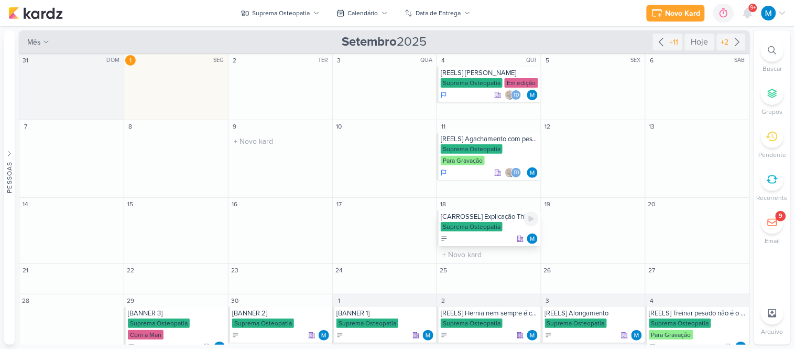
click at [517, 217] on div "[CARROSSEL] Explicação Thiago" at bounding box center [490, 216] width 98 height 8
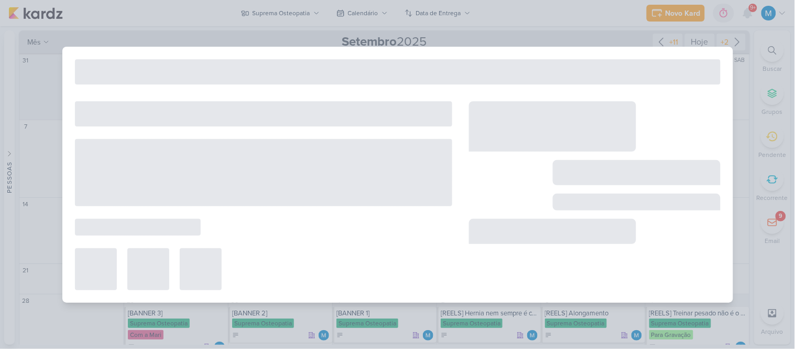
type input "[CARROSSEL] Explicação Thiago"
type input "[DATE] 23:59"
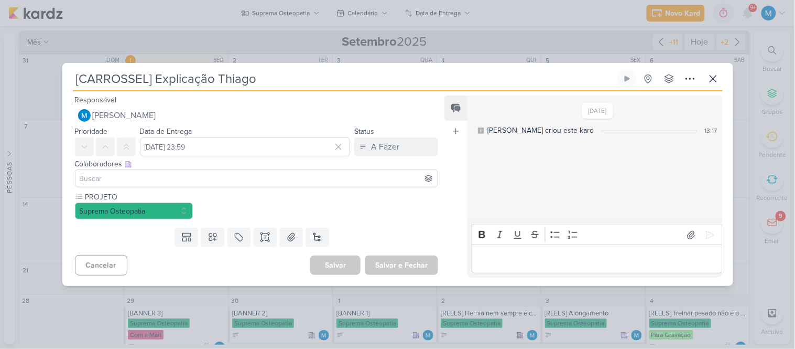
click at [364, 176] on input at bounding box center [257, 178] width 358 height 13
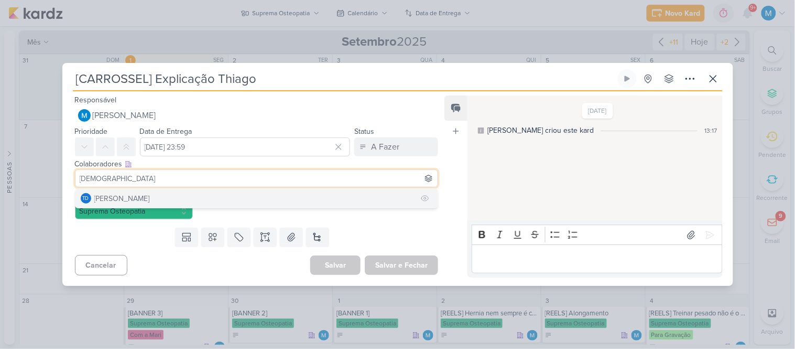
type input "[DEMOGRAPHIC_DATA]"
click at [222, 203] on button "Td Thais de carvalho" at bounding box center [256, 198] width 363 height 19
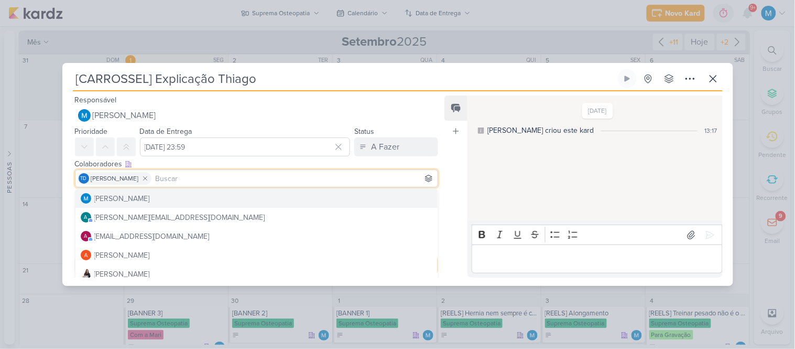
click at [458, 176] on div "Feed Atrelar email Solte o email para atrelar ao kard" at bounding box center [455, 186] width 23 height 182
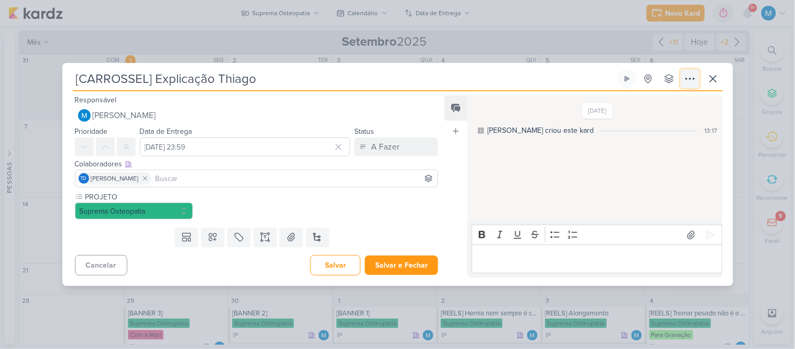
click at [688, 80] on icon at bounding box center [690, 78] width 13 height 13
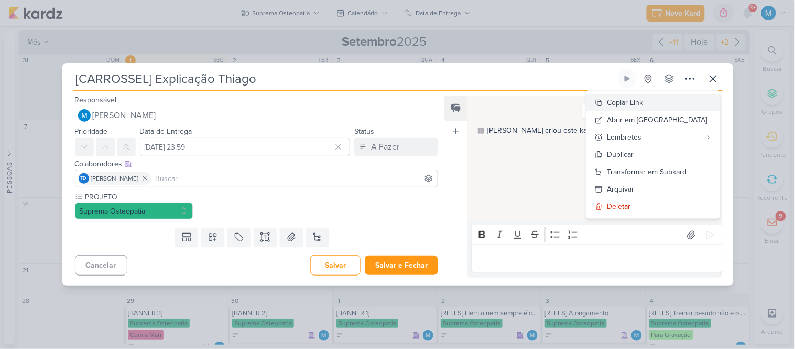
click at [671, 101] on button "Copiar Link" at bounding box center [653, 102] width 134 height 17
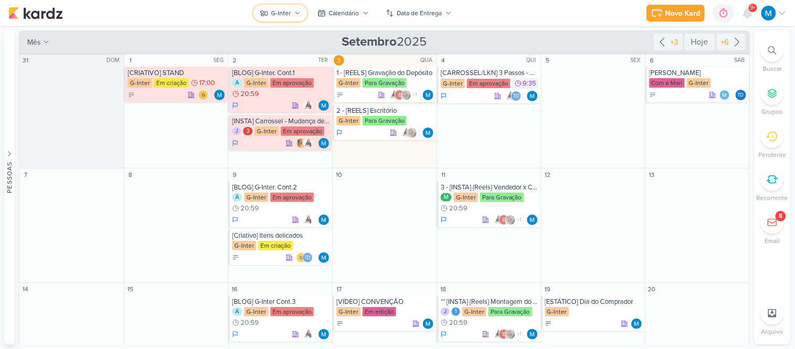
click at [298, 12] on icon at bounding box center [298, 13] width 6 height 6
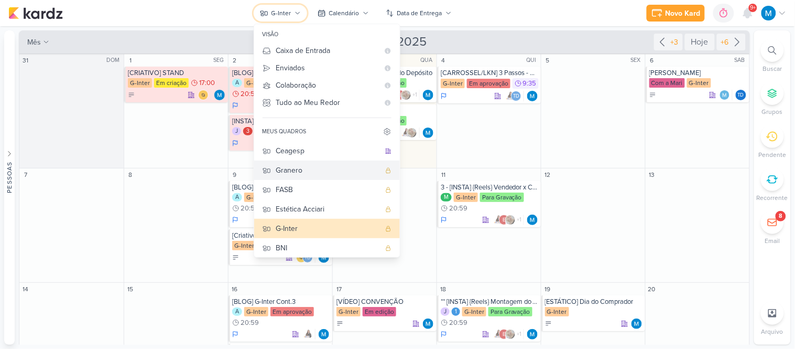
scroll to position [119, 0]
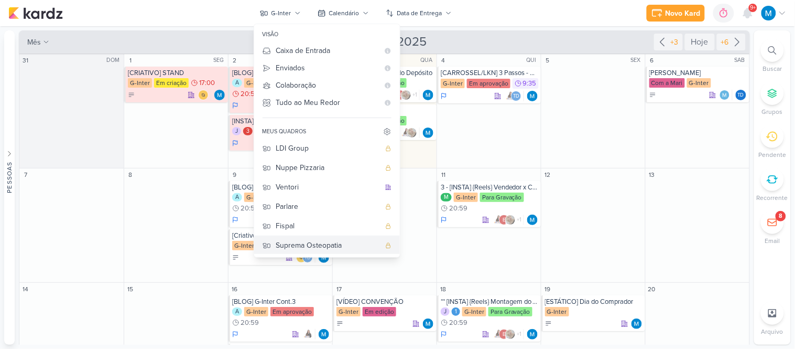
click at [321, 244] on div "Suprema Osteopatia" at bounding box center [328, 245] width 104 height 11
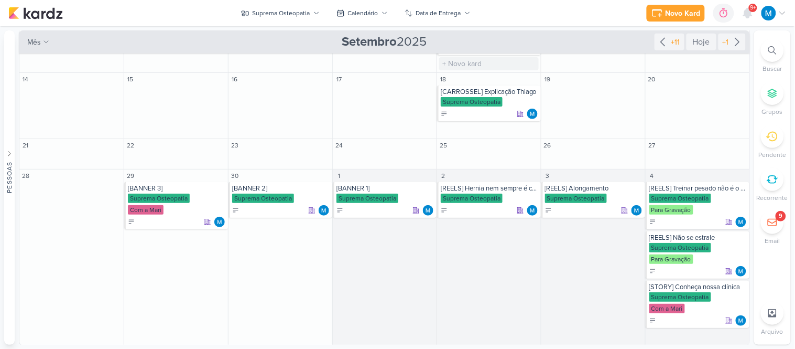
scroll to position [126, 0]
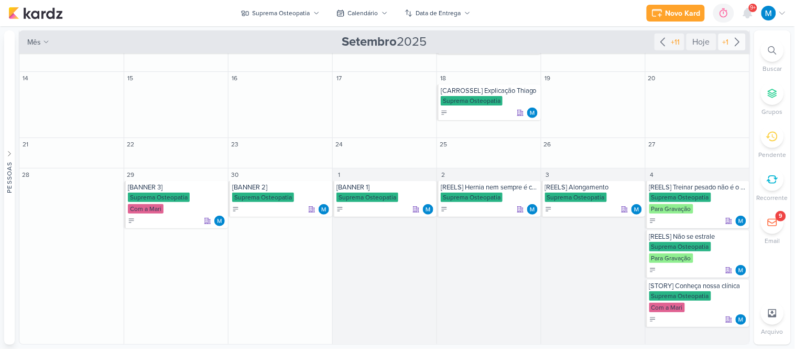
click at [731, 49] on div "+1" at bounding box center [732, 42] width 27 height 17
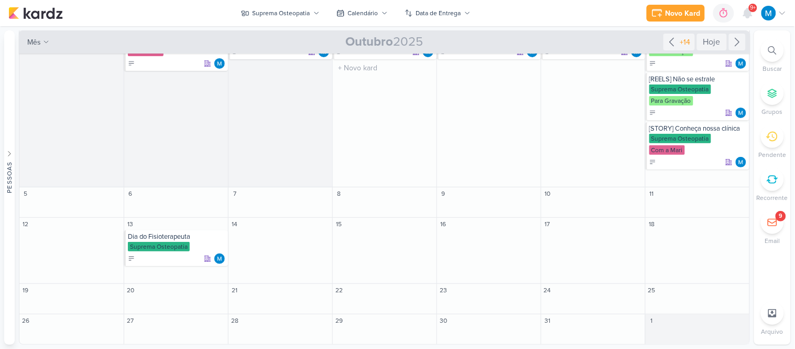
scroll to position [27, 0]
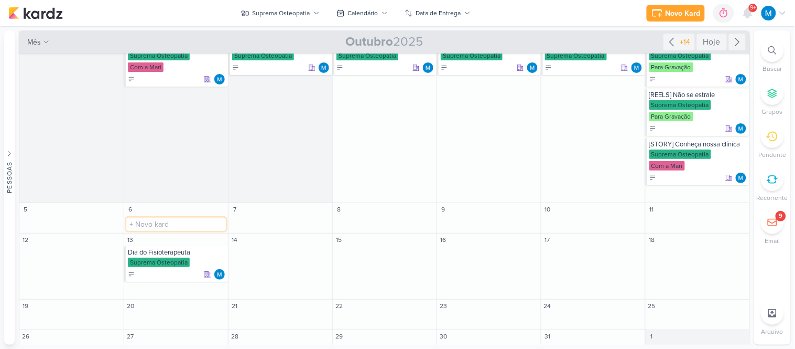
click at [140, 223] on input "text" at bounding box center [176, 223] width 100 height 13
type input "CARROSSEL] Hérnia de Disco"
